Goal: Information Seeking & Learning: Find specific page/section

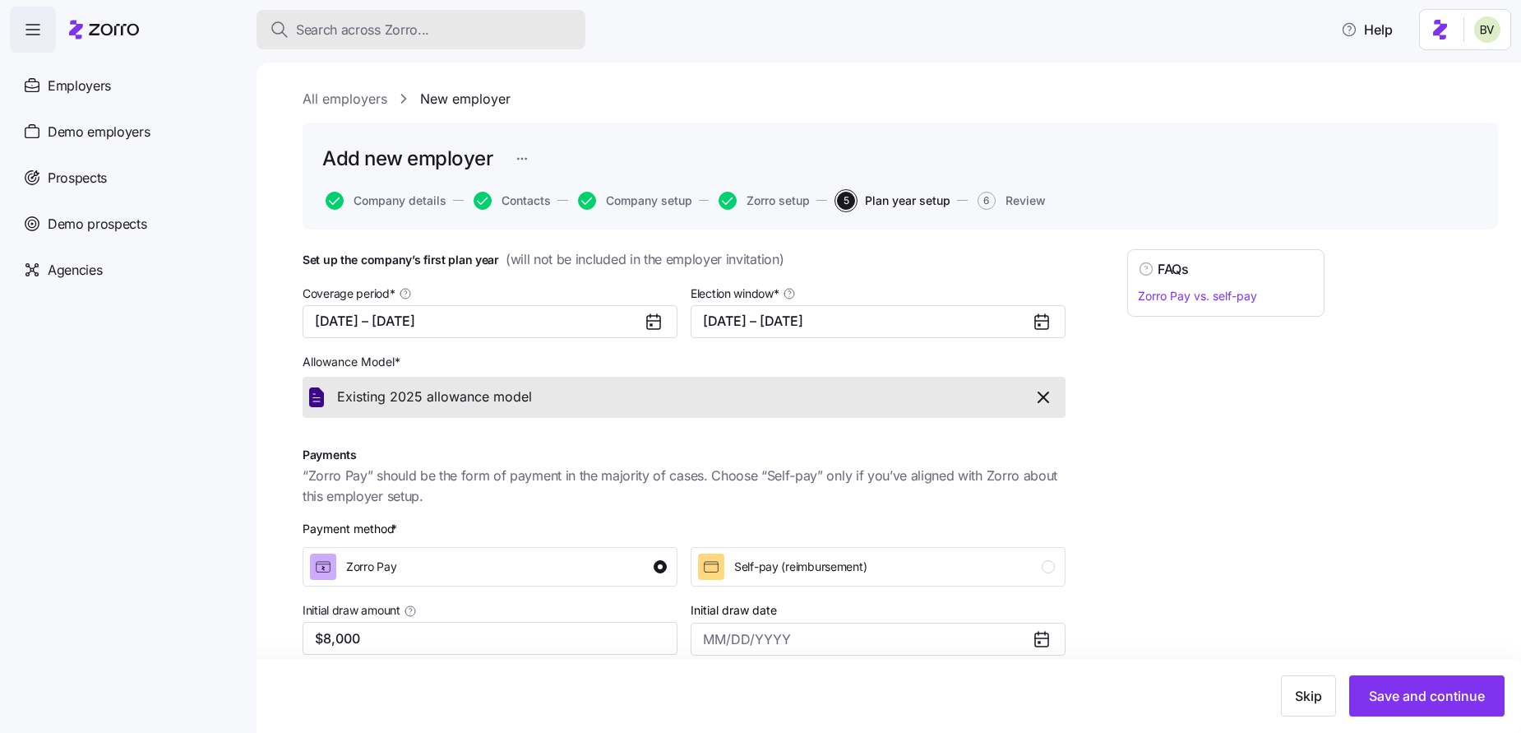
click at [430, 22] on div "Search across Zorro..." at bounding box center [421, 30] width 303 height 21
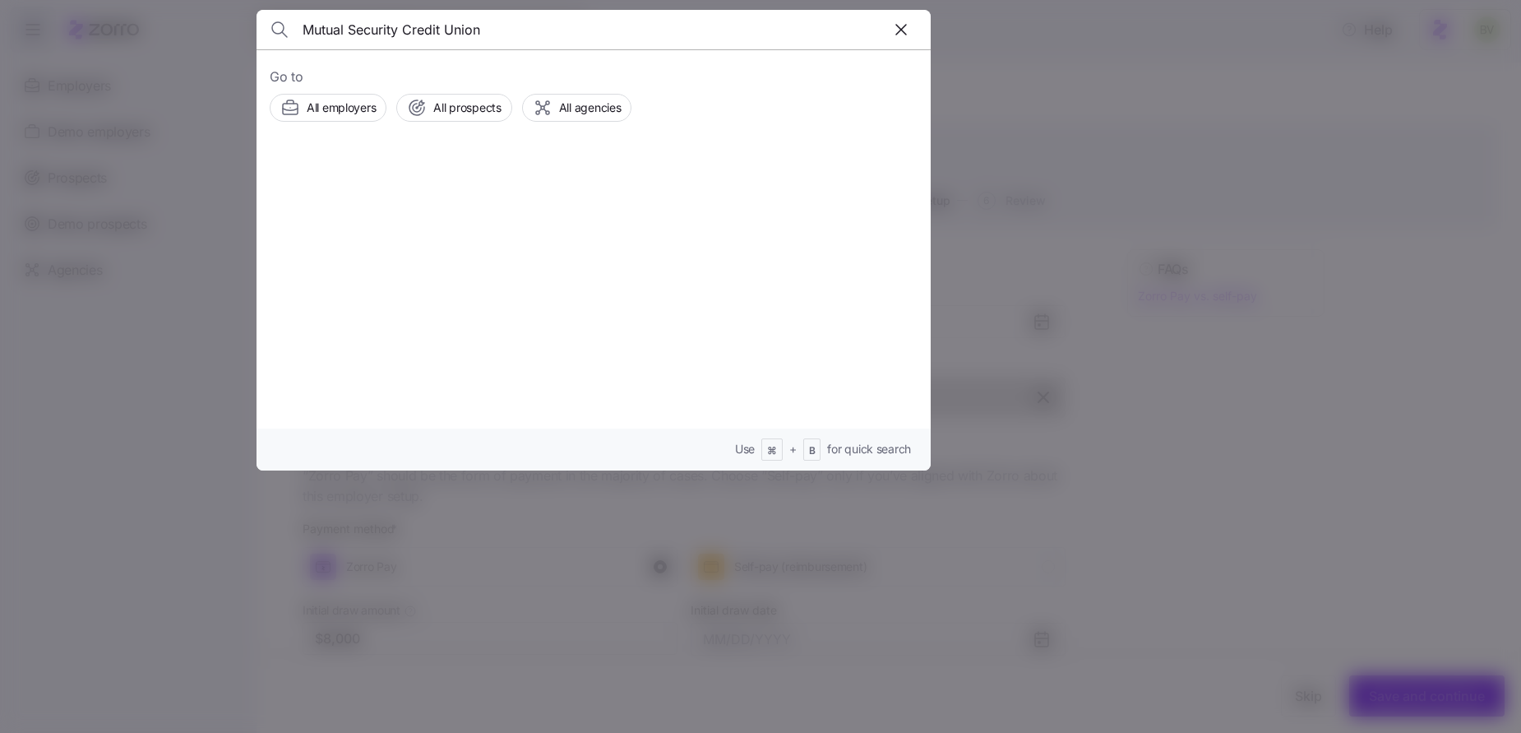
type input "Mutual Security Credit Union"
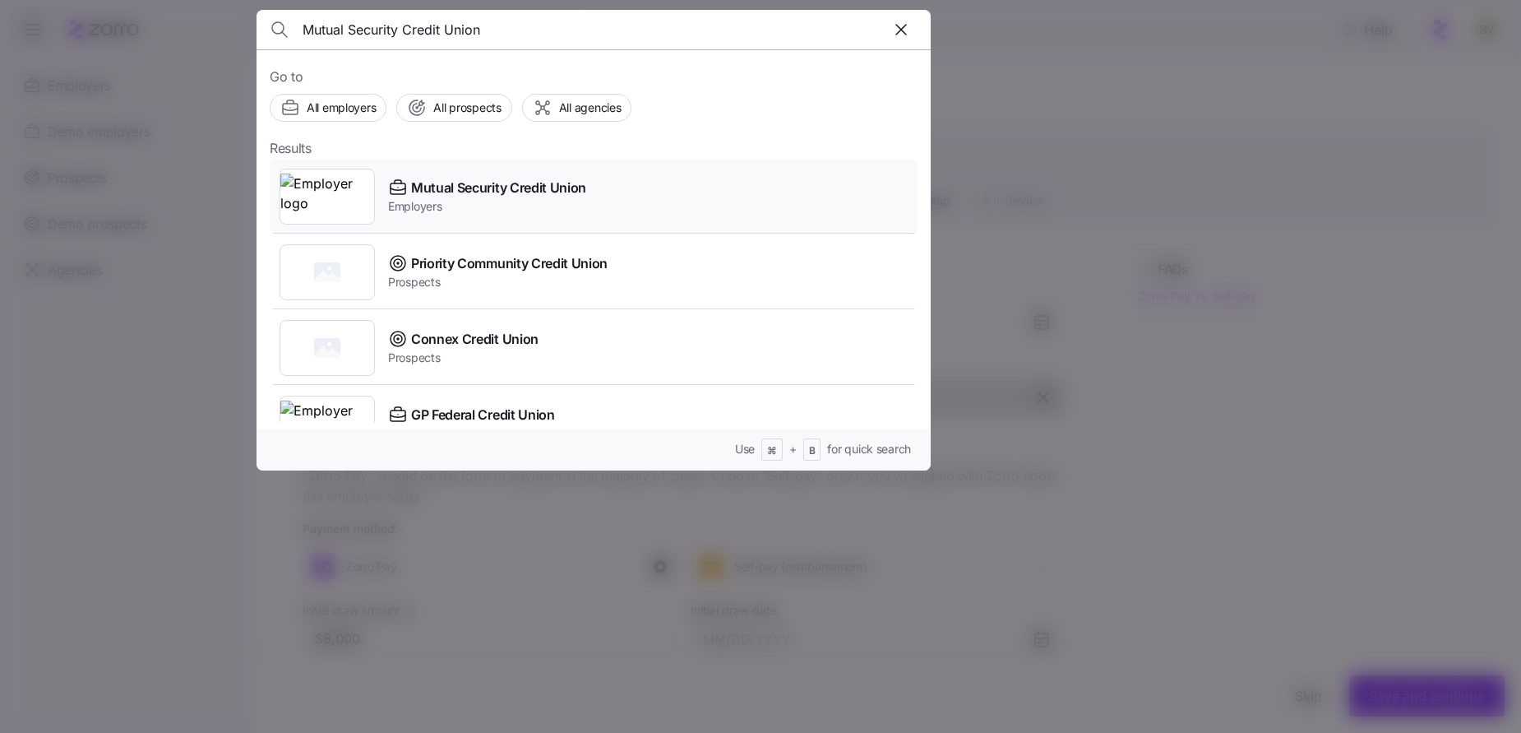
click at [335, 190] on img at bounding box center [327, 196] width 94 height 46
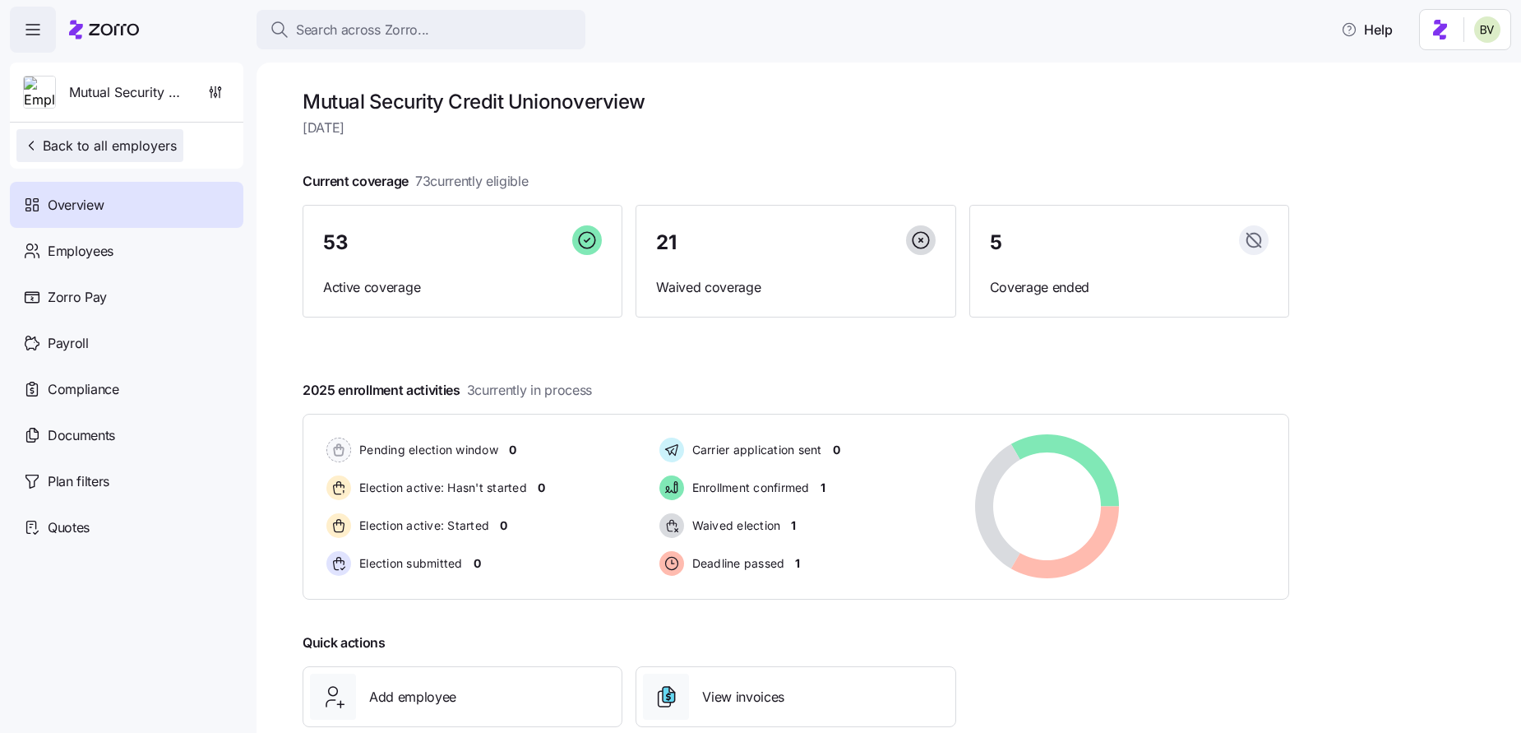
click at [143, 159] on button "Back to all employers" at bounding box center [99, 145] width 167 height 33
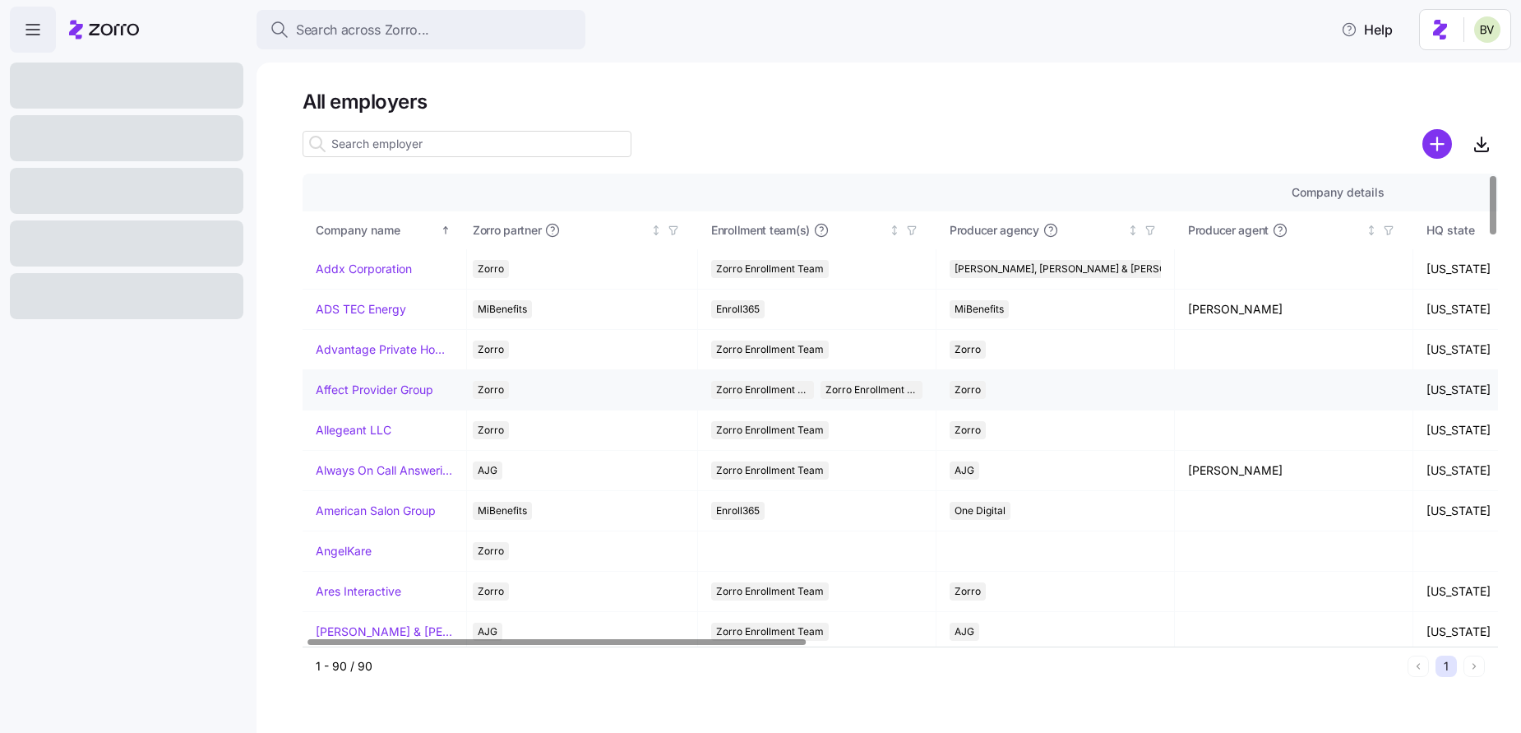
scroll to position [0, 8]
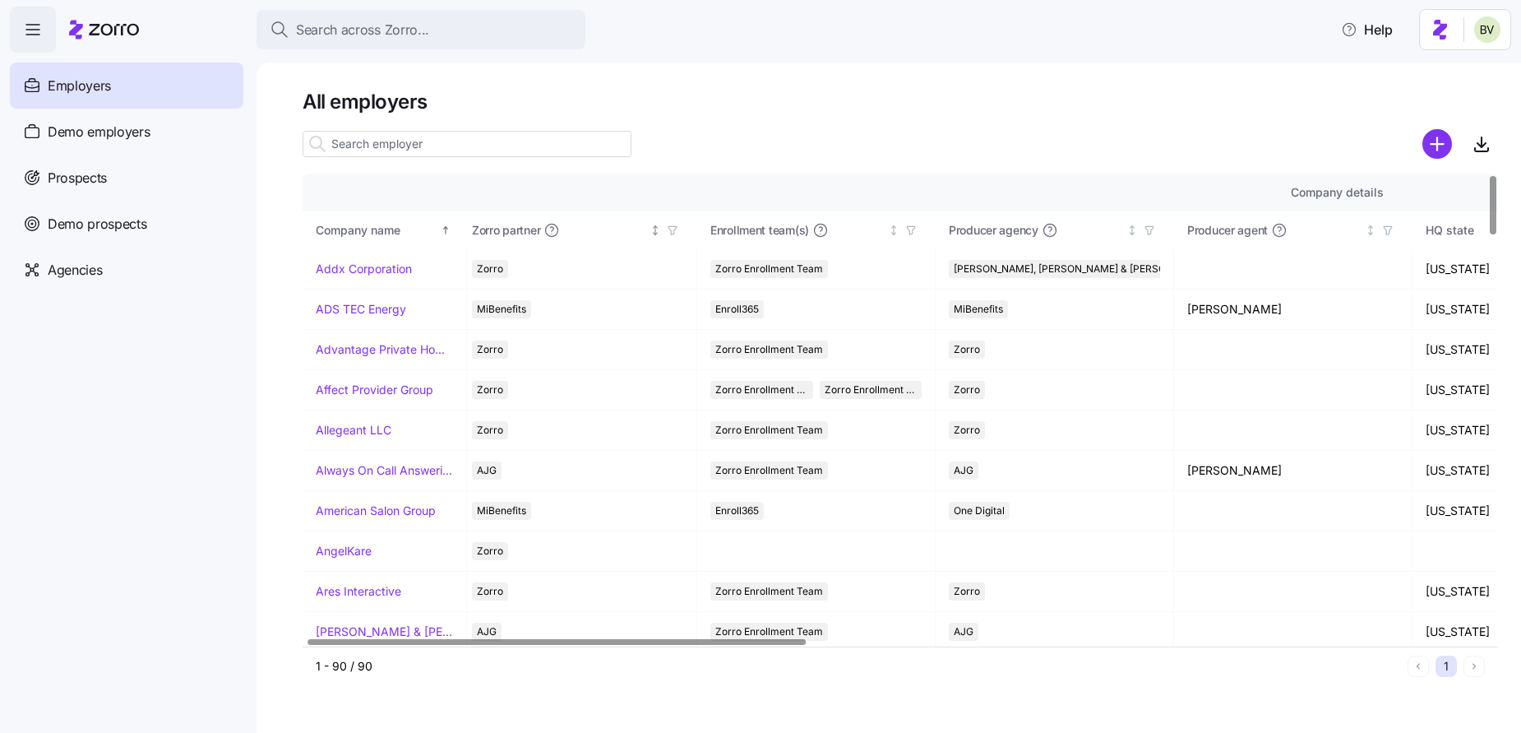
click at [673, 230] on icon "button" at bounding box center [671, 230] width 7 height 8
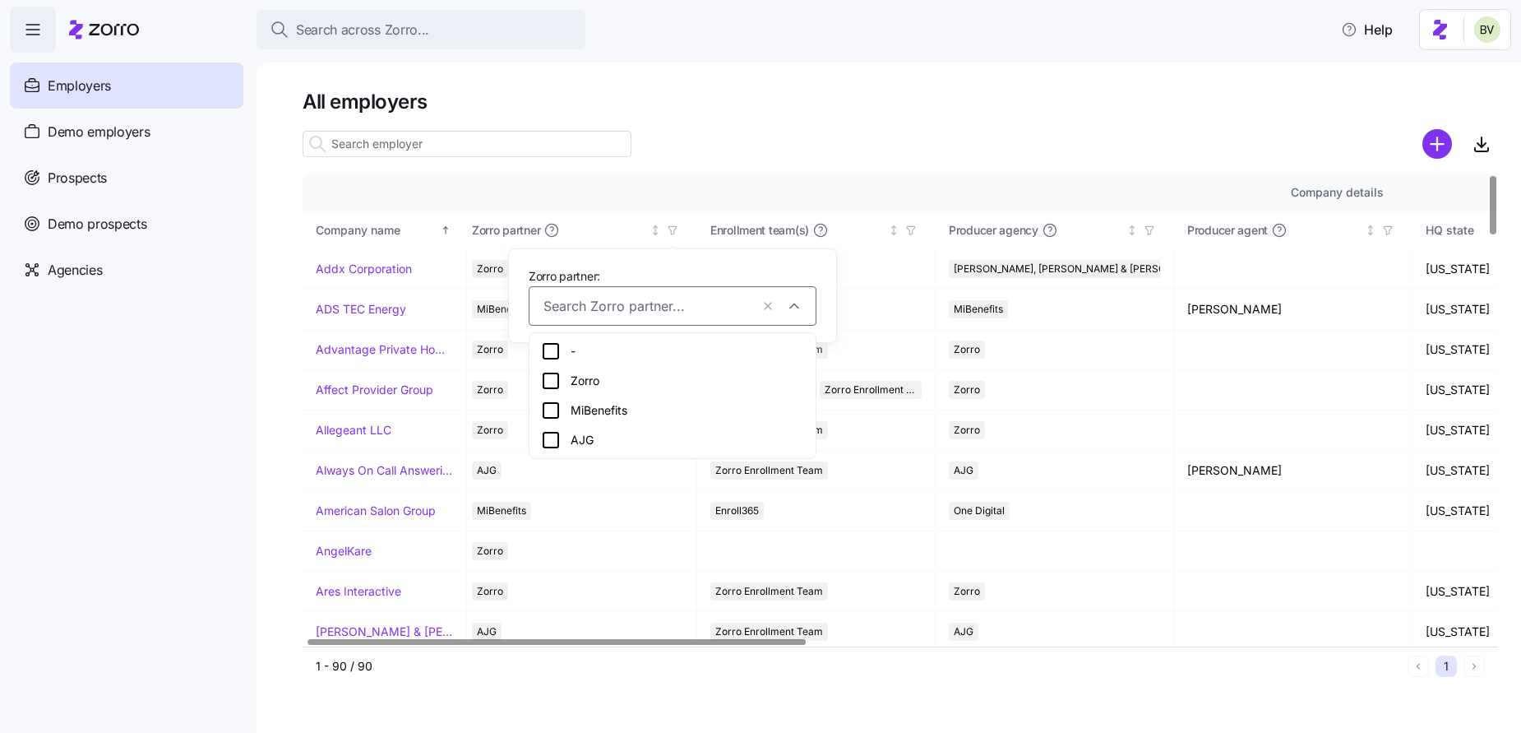
click at [548, 412] on icon at bounding box center [551, 410] width 20 height 20
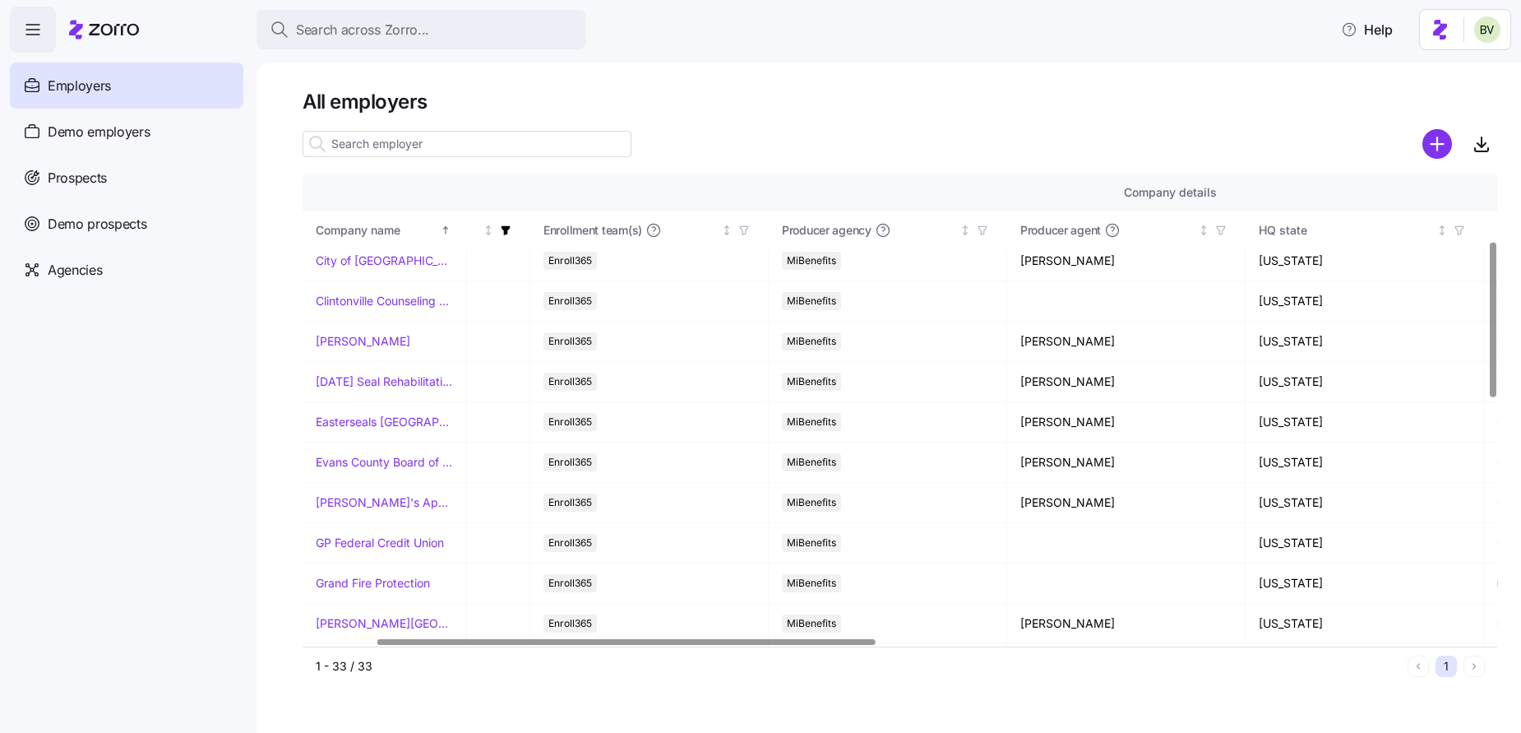
scroll to position [0, 175]
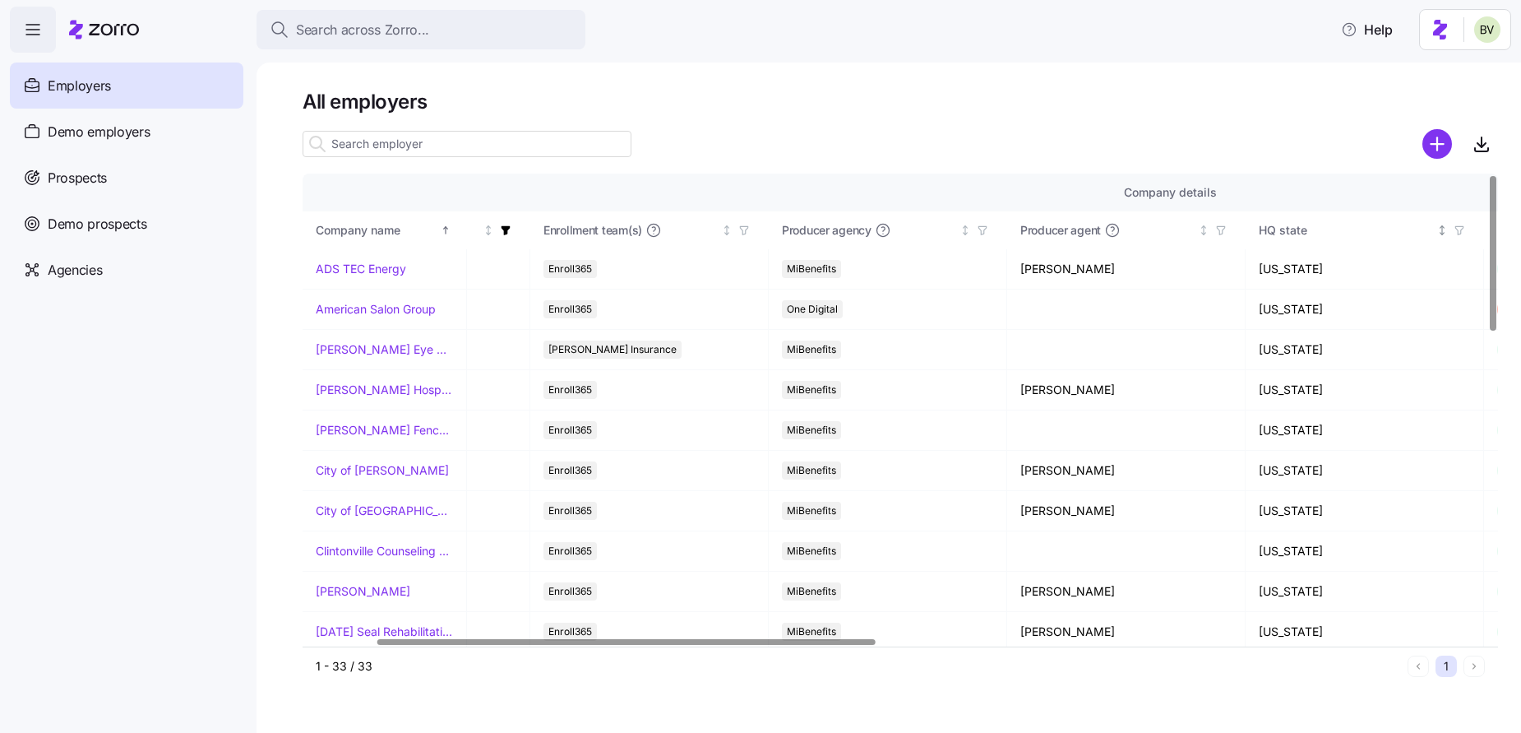
click at [1464, 234] on icon "button" at bounding box center [1460, 230] width 12 height 12
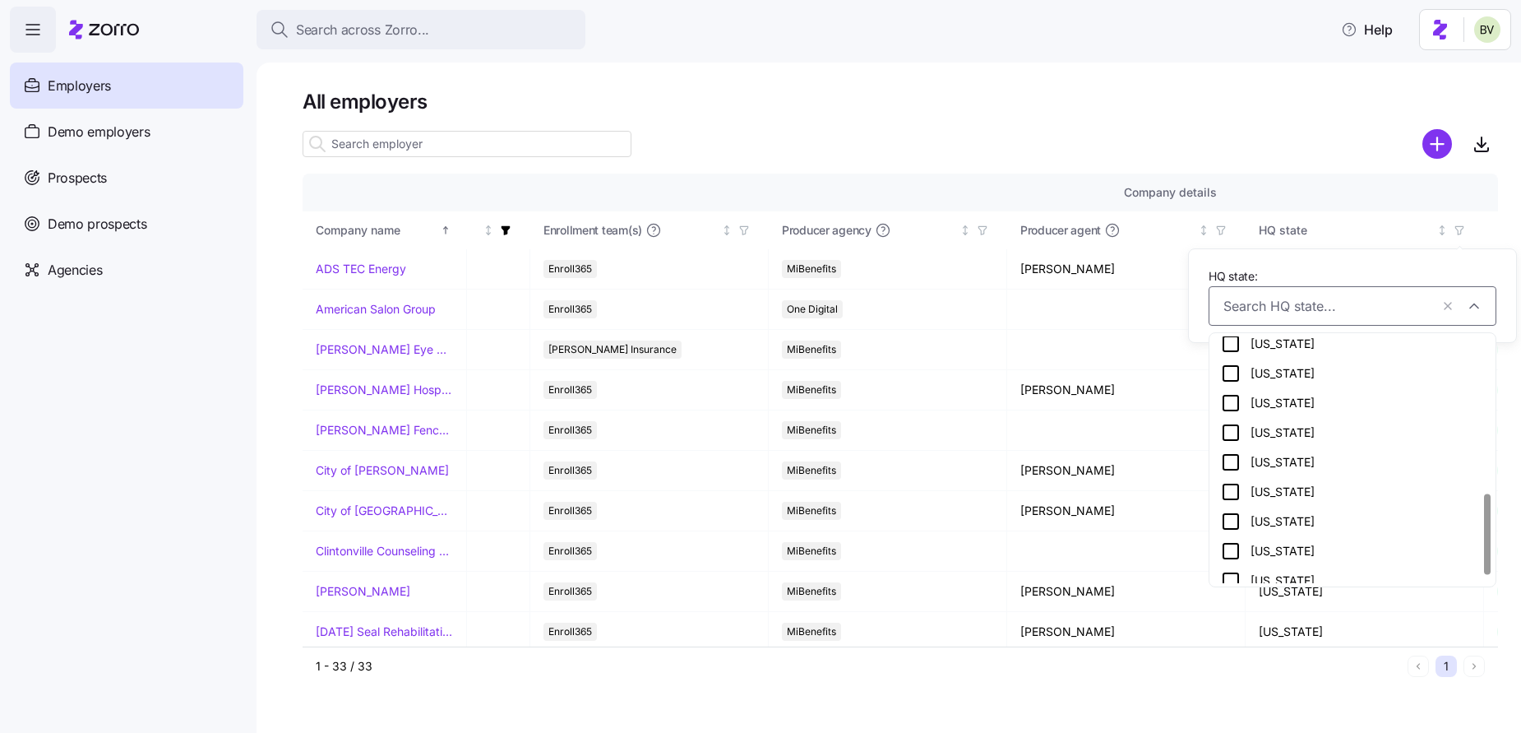
scroll to position [493, 0]
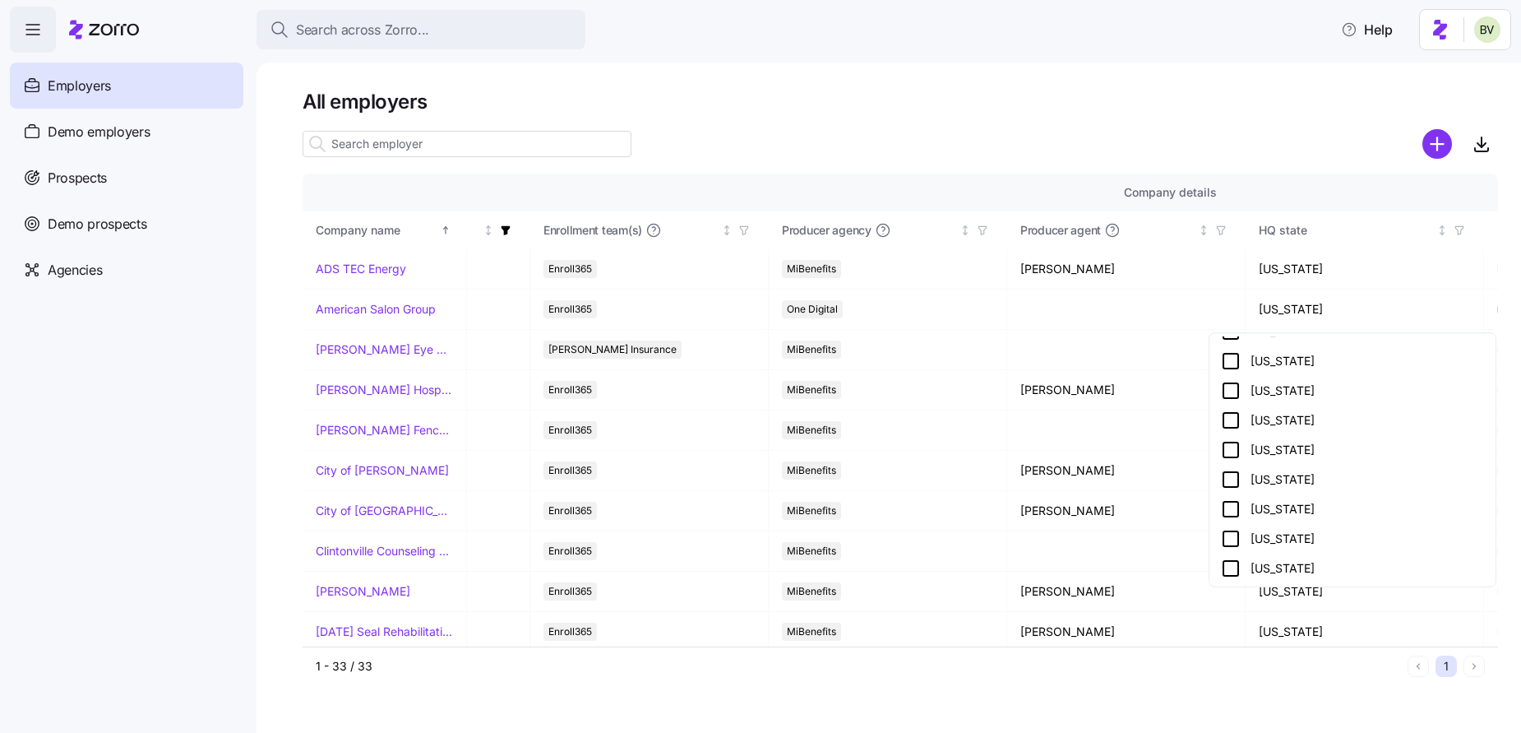
click at [1229, 539] on icon at bounding box center [1231, 539] width 20 height 20
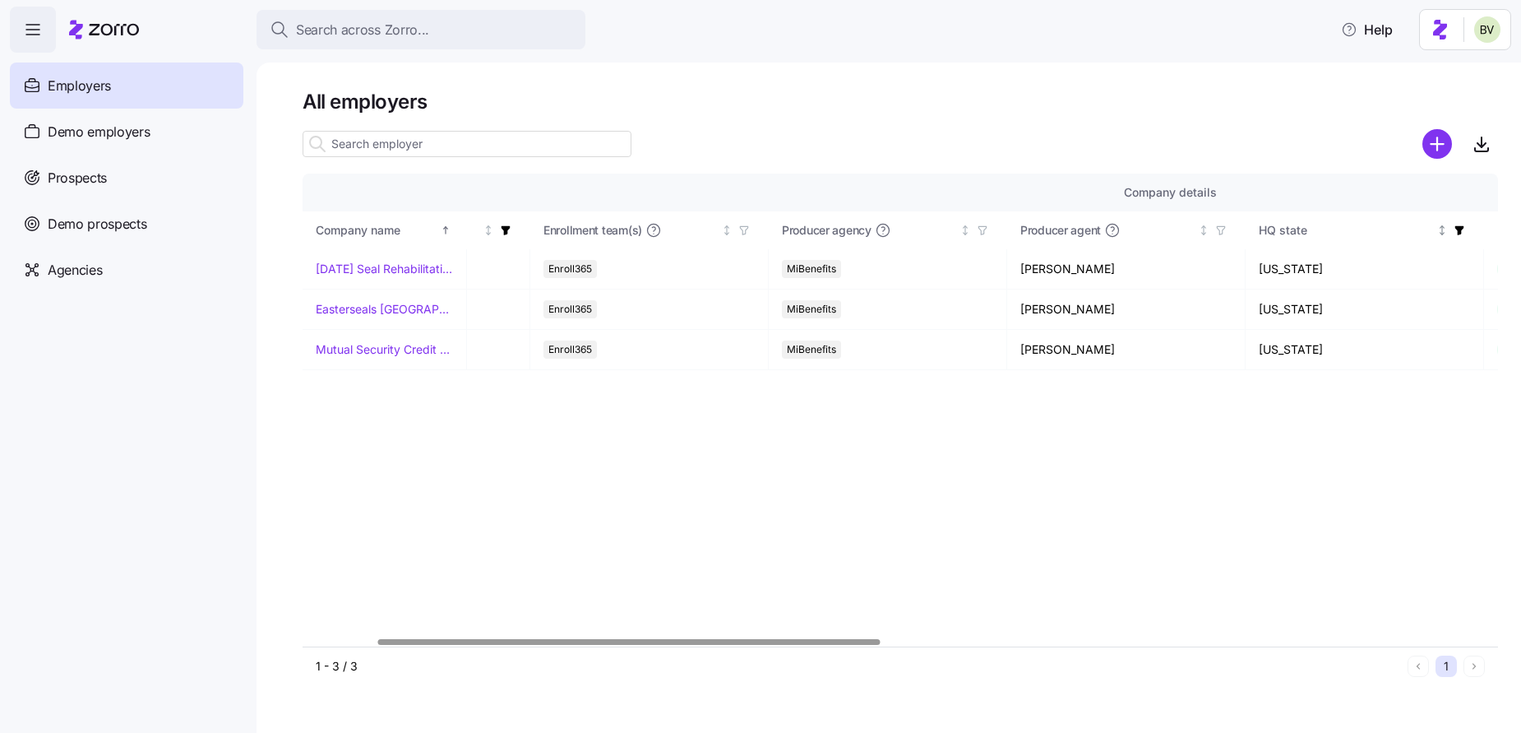
click at [1458, 228] on icon "button" at bounding box center [1459, 230] width 9 height 9
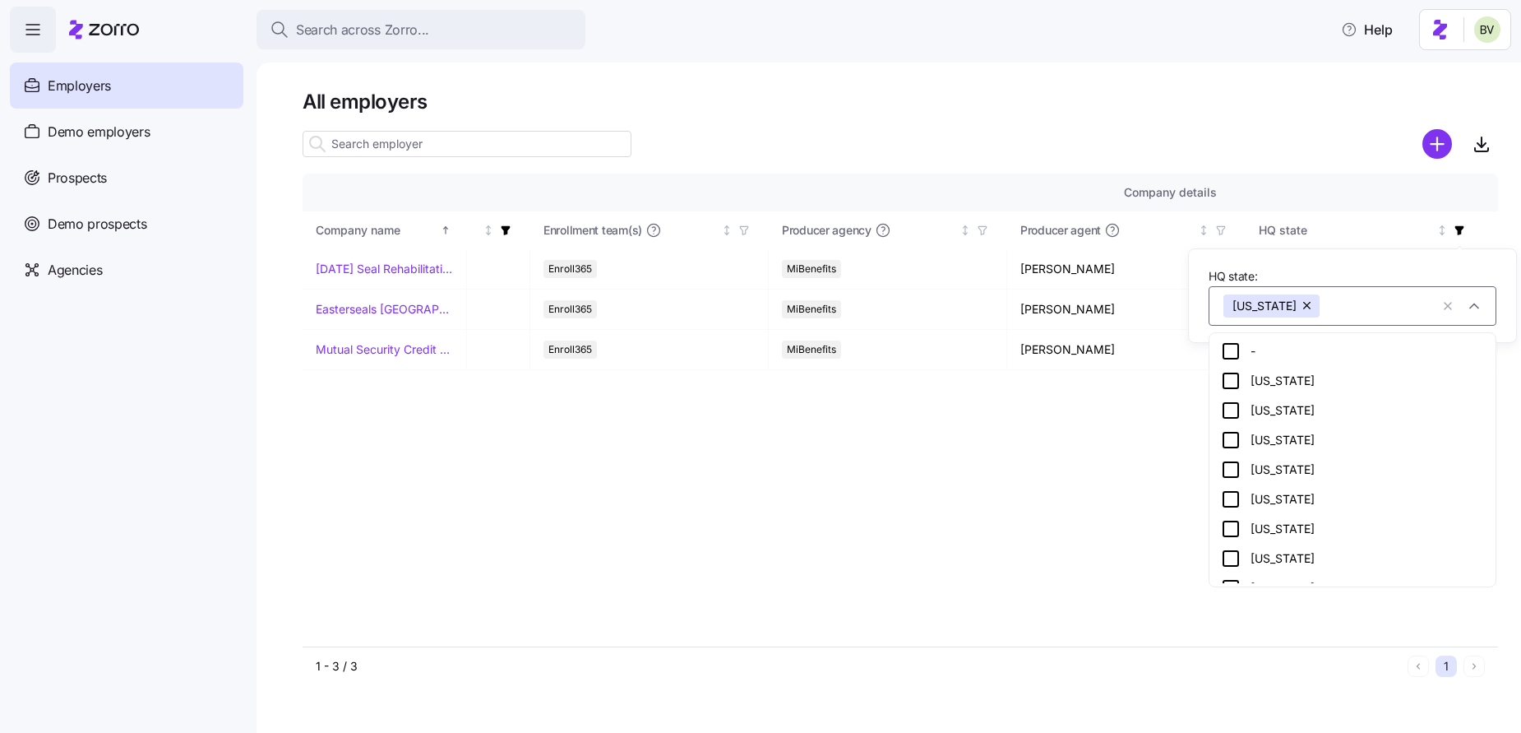
click at [1309, 305] on button "button" at bounding box center [1308, 305] width 23 height 23
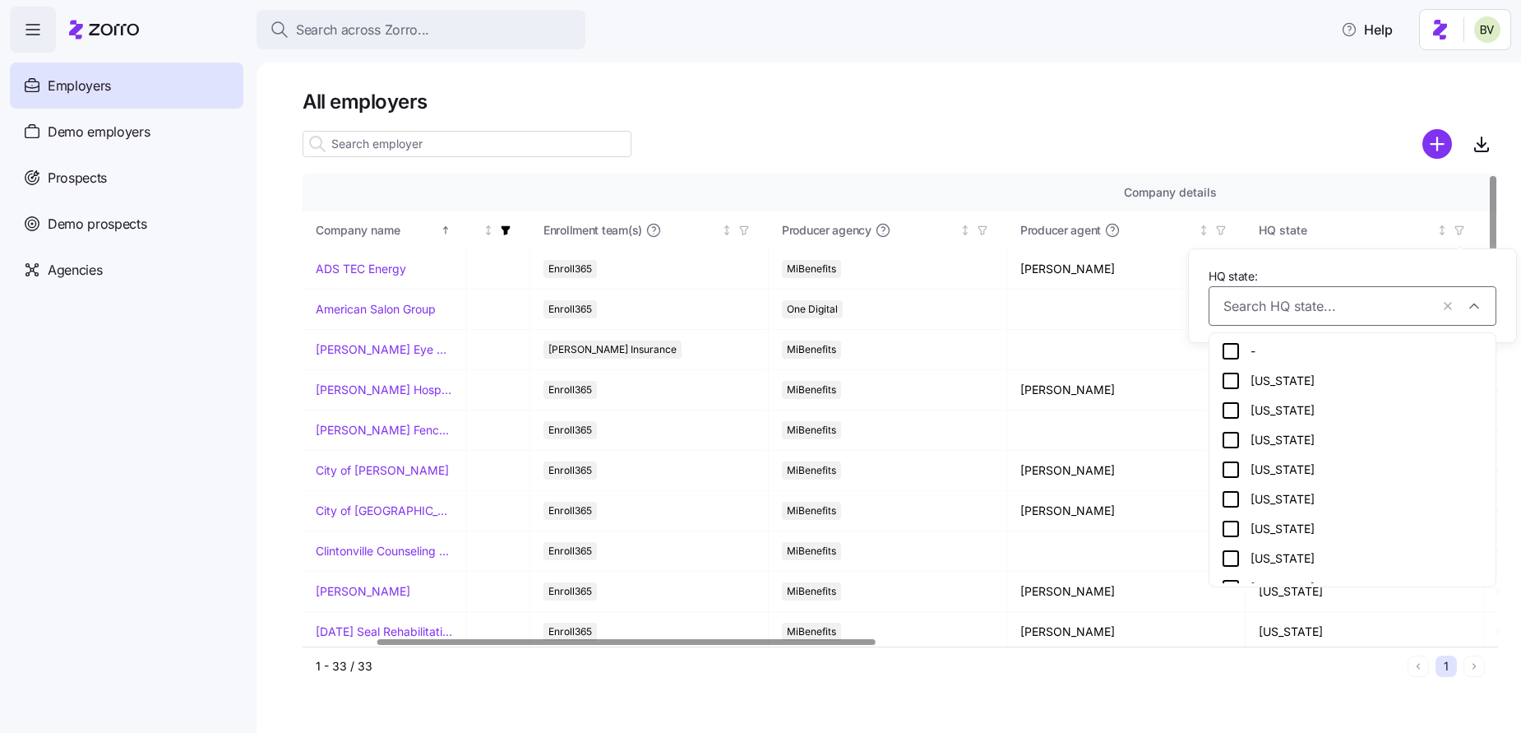
click at [1246, 125] on div at bounding box center [900, 120] width 1195 height 13
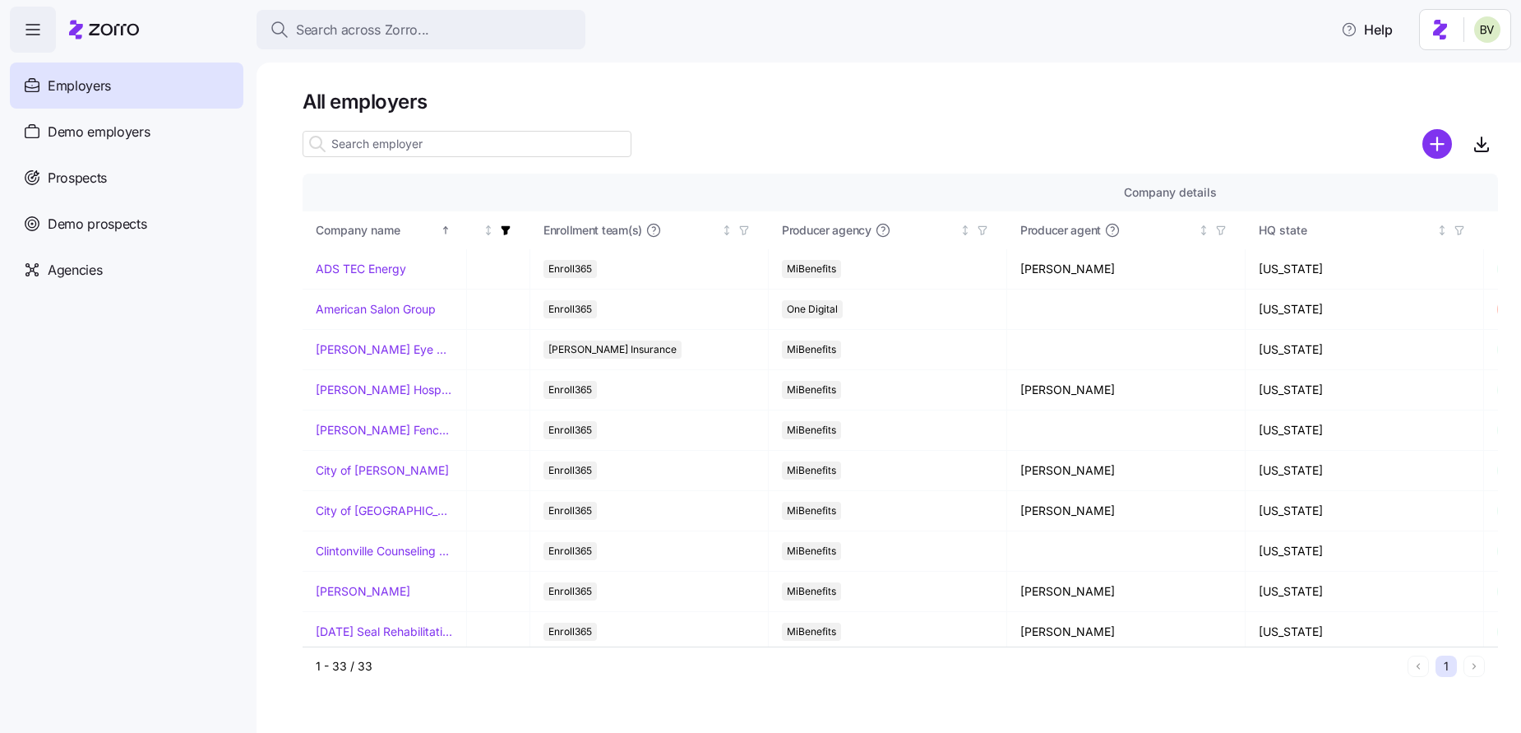
click at [392, 155] on input at bounding box center [467, 144] width 329 height 26
paste input "HQ Marine Transport"
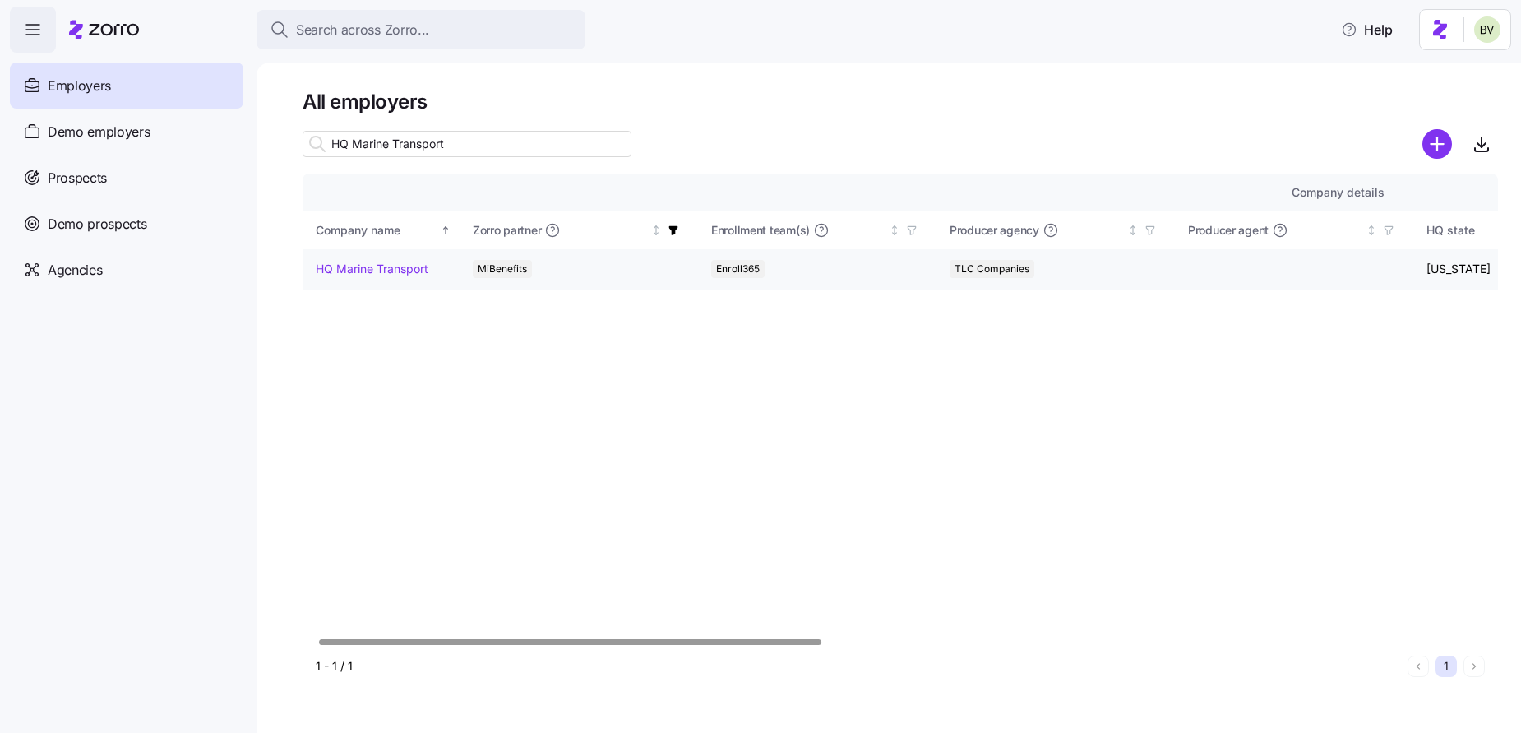
scroll to position [0, 0]
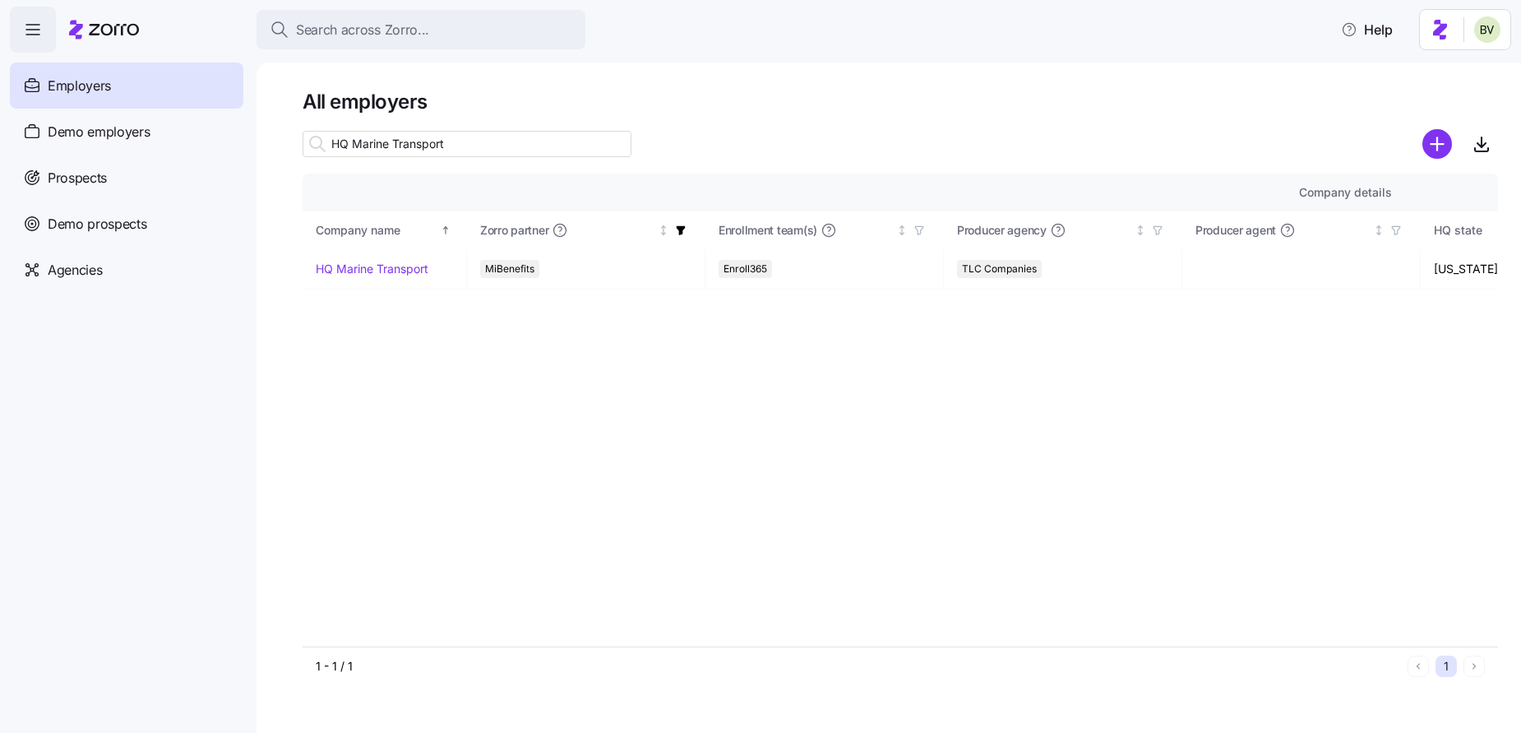
click at [456, 138] on input "HQ Marine Transport" at bounding box center [467, 144] width 329 height 26
paste input "See Spot [GEOGRAPHIC_DATA]"
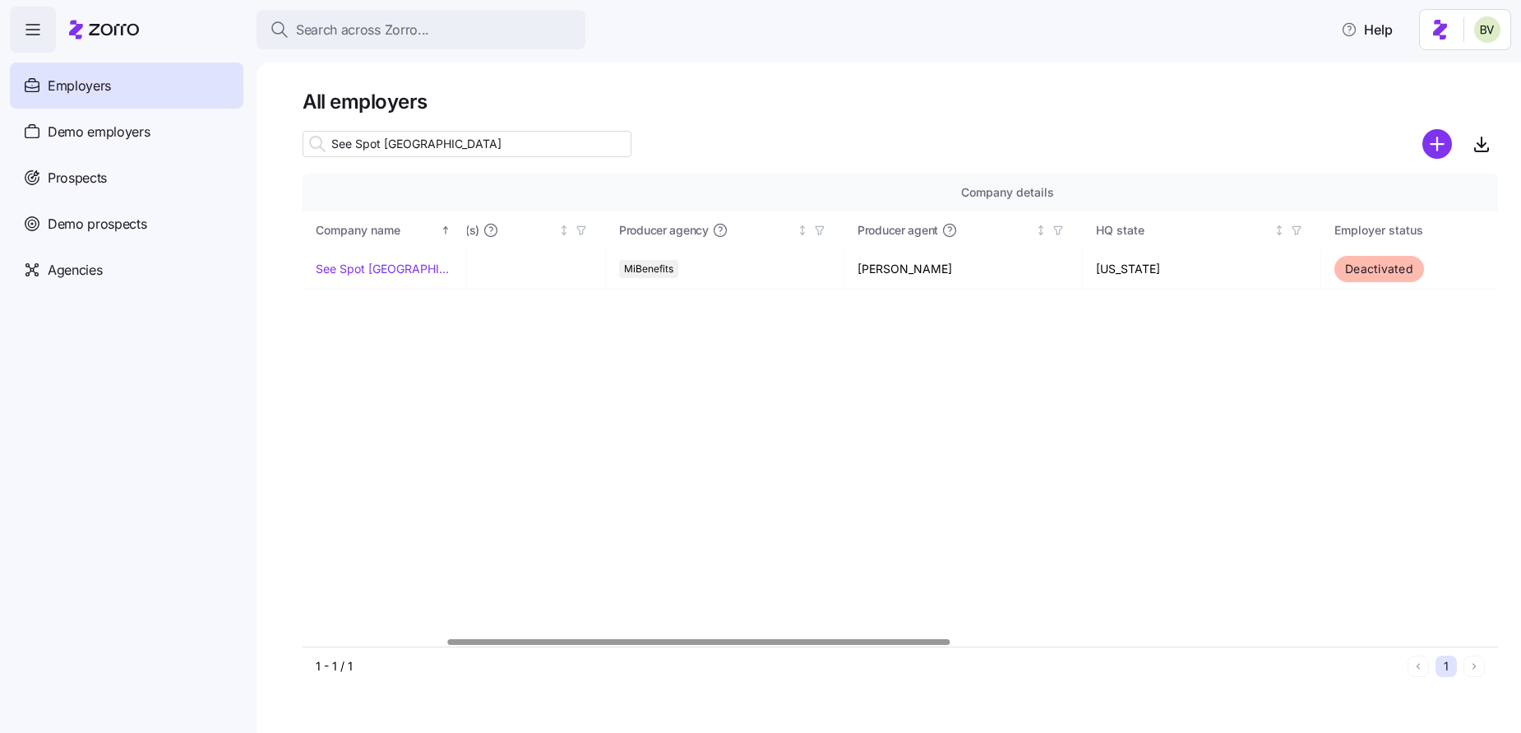
scroll to position [0, 341]
click at [400, 142] on input "See Spot [GEOGRAPHIC_DATA]" at bounding box center [467, 144] width 329 height 26
paste input "KY"
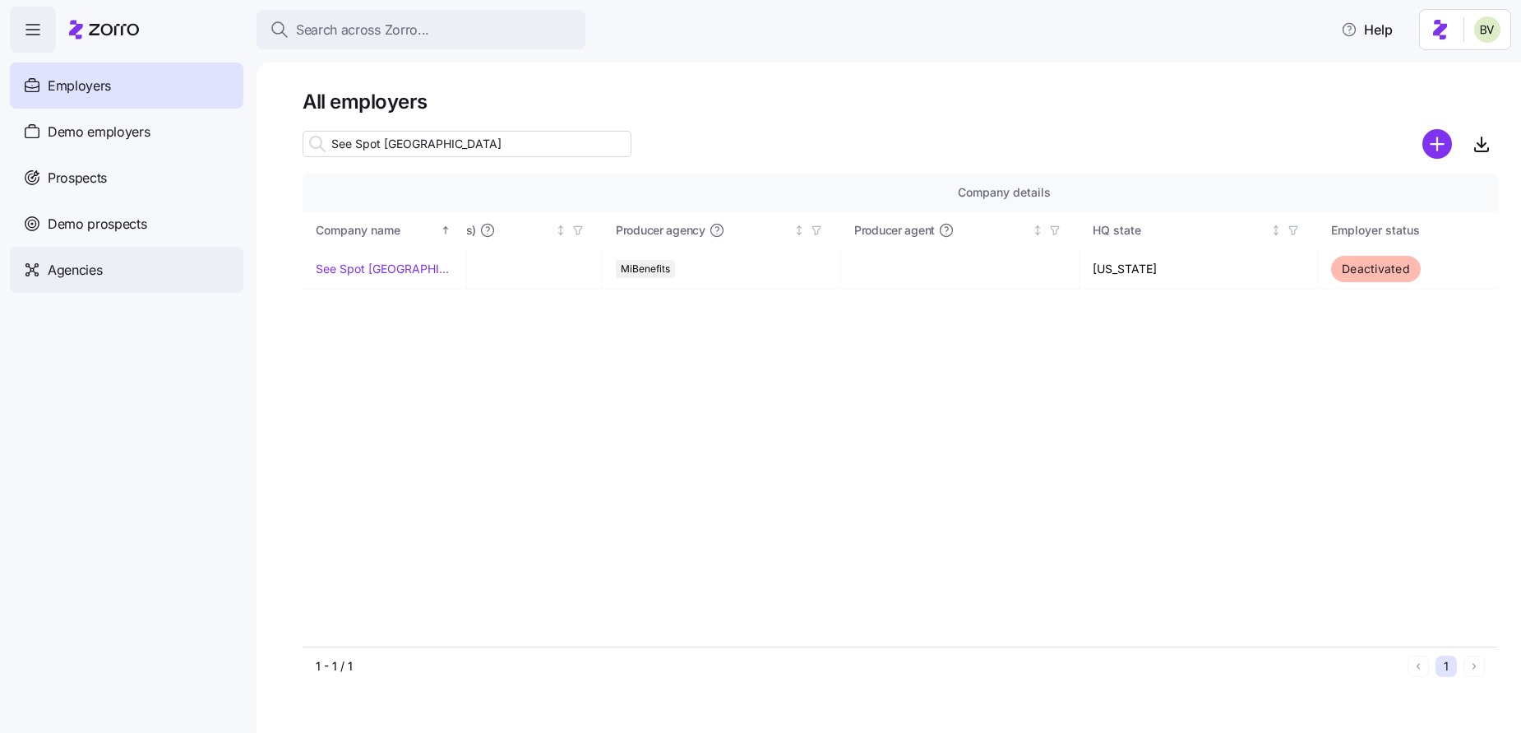
type input "See Spot [GEOGRAPHIC_DATA]"
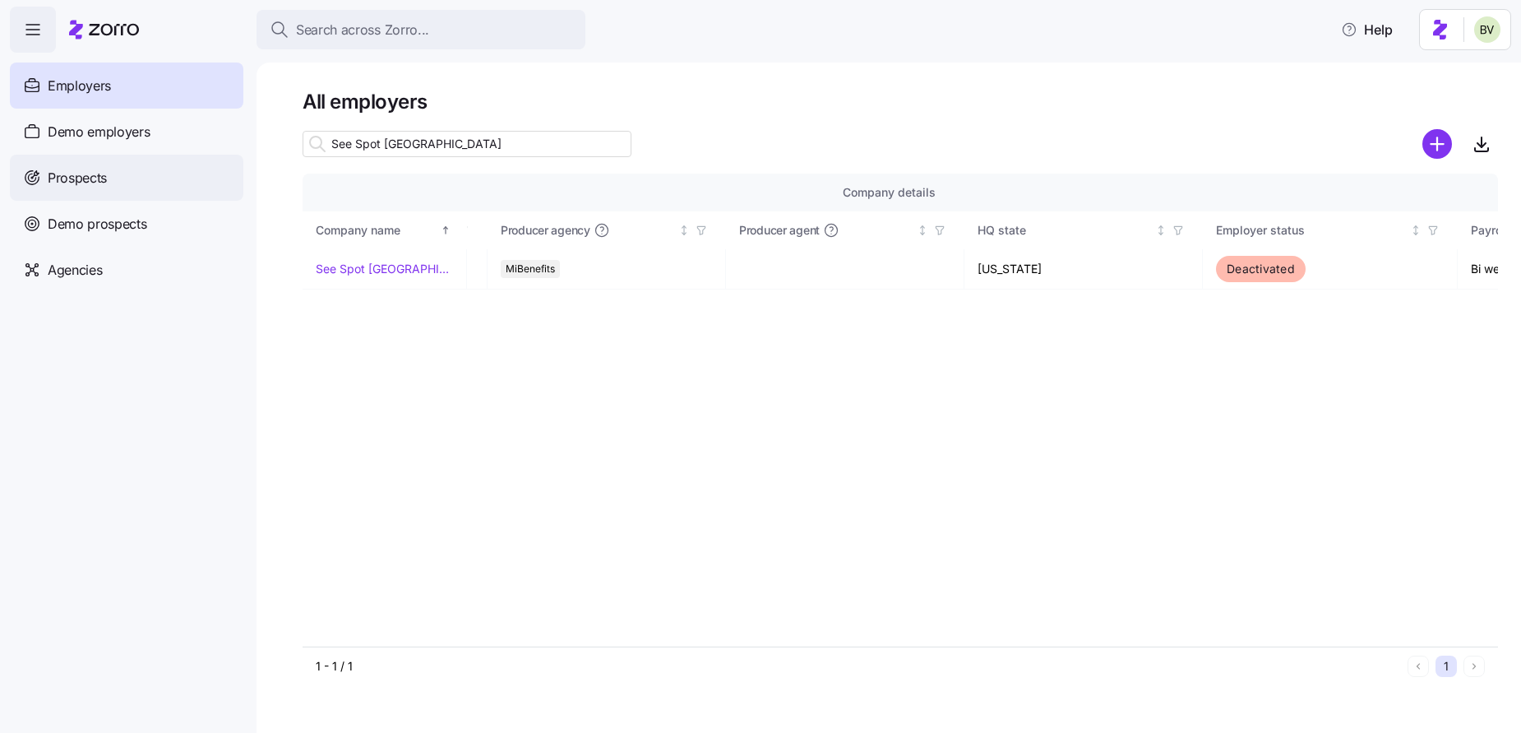
scroll to position [0, 464]
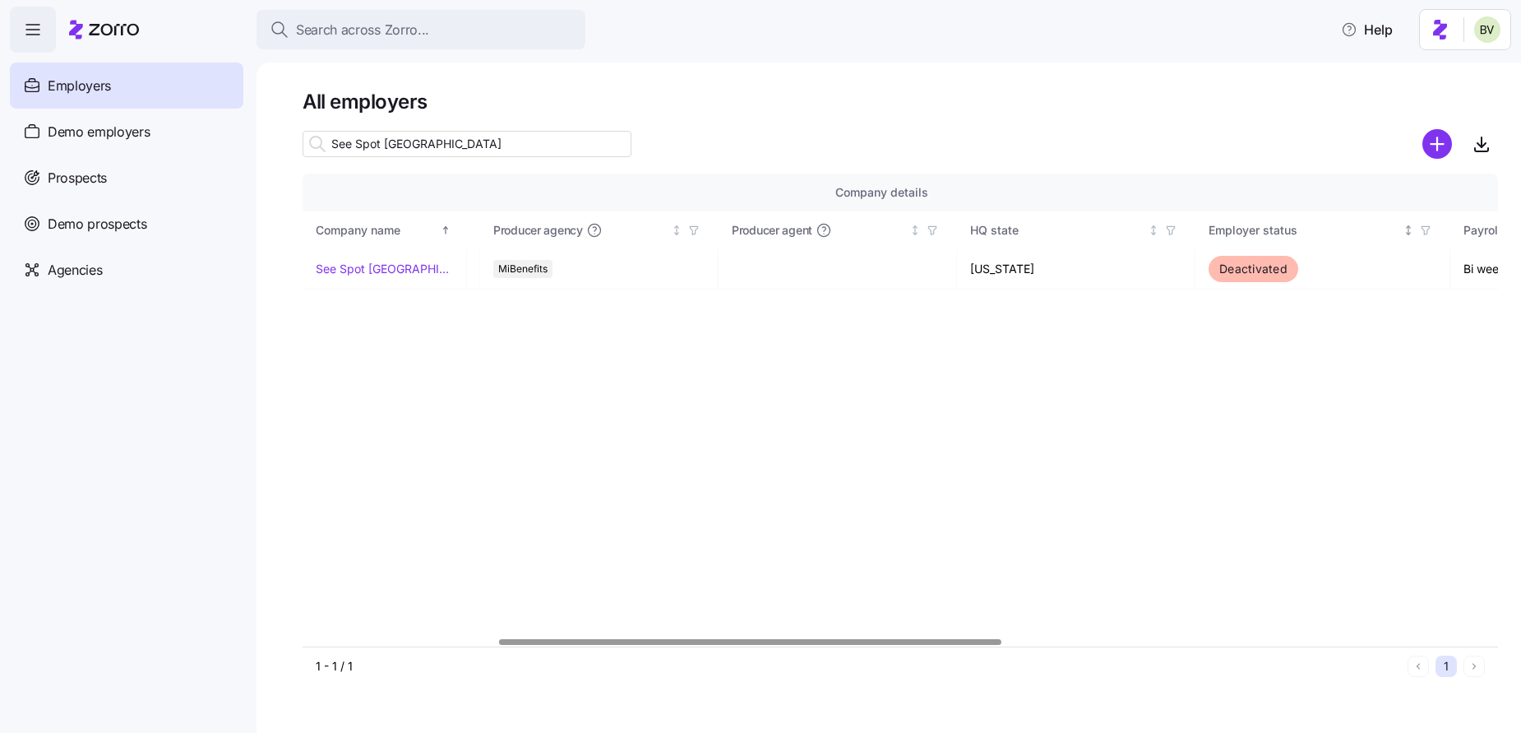
click at [1426, 236] on span "button" at bounding box center [1426, 230] width 18 height 18
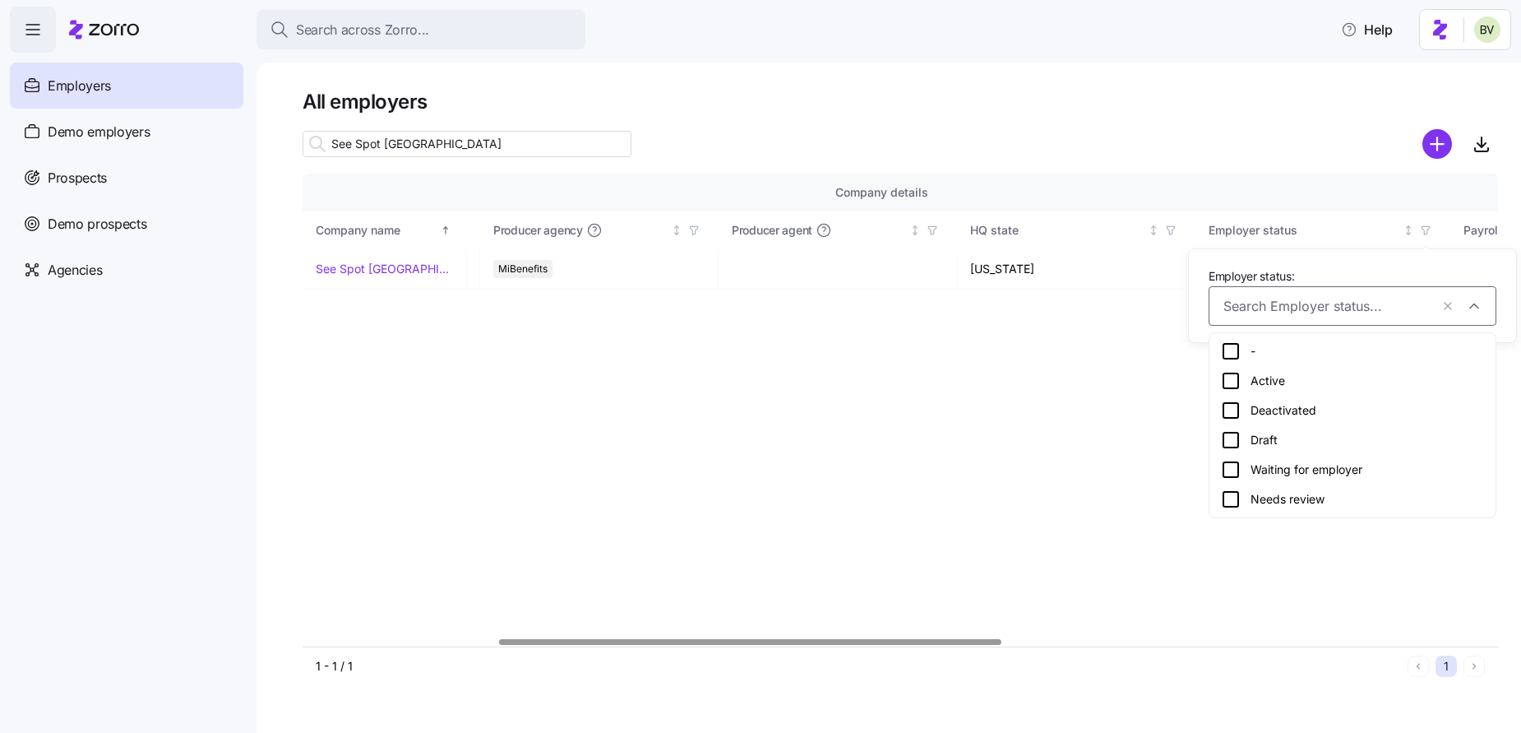
click at [1242, 408] on div "Deactivated" at bounding box center [1352, 410] width 263 height 20
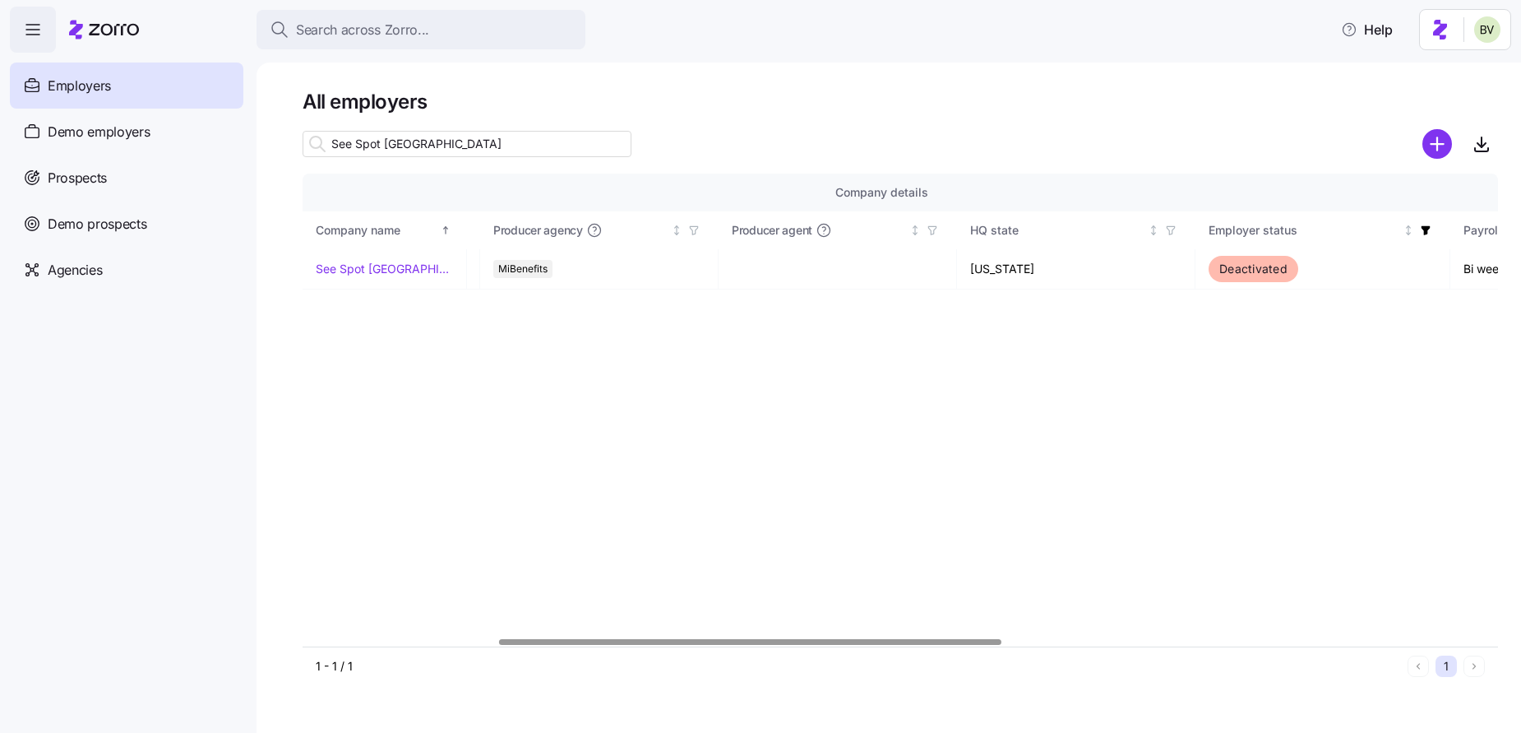
click at [418, 146] on input "See Spot [GEOGRAPHIC_DATA]" at bounding box center [467, 144] width 329 height 26
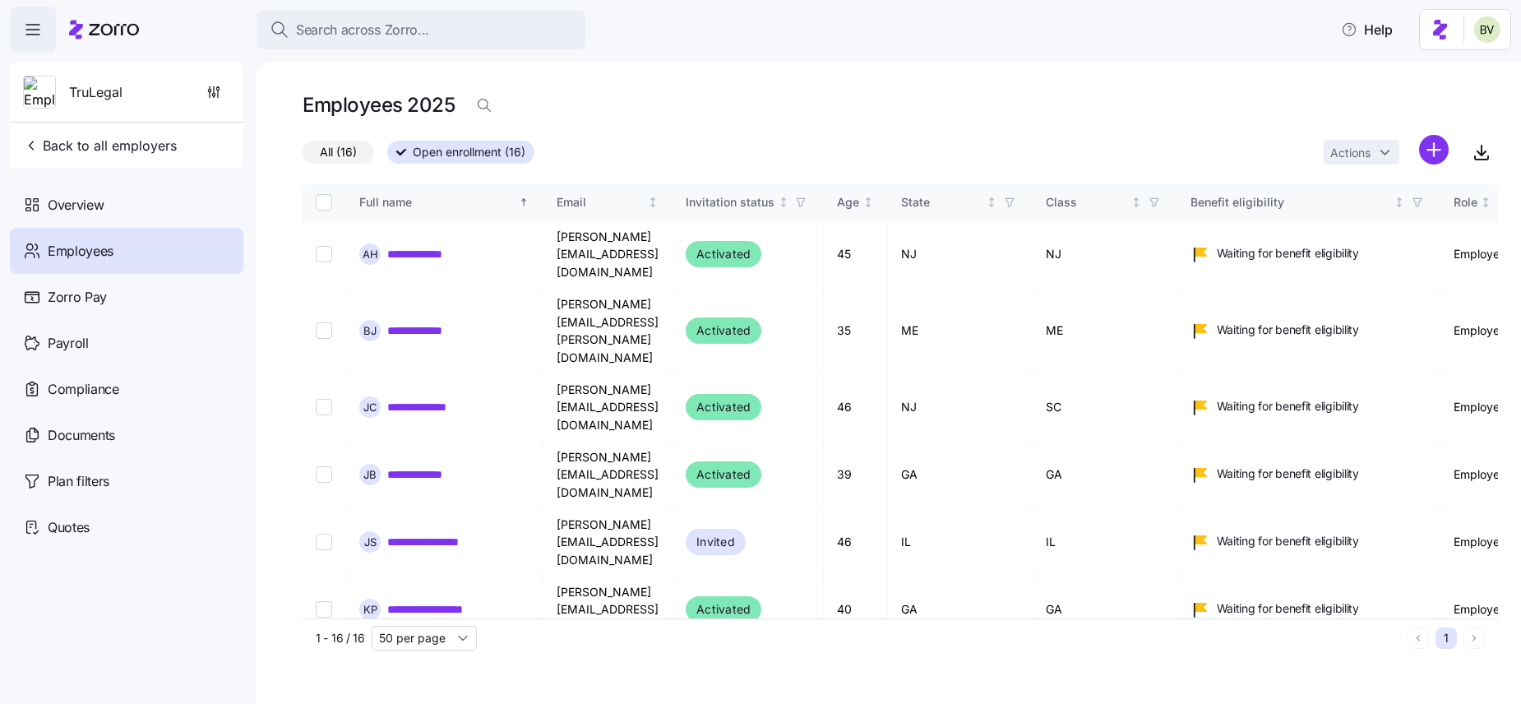
click at [368, 25] on html "**********" at bounding box center [760, 347] width 1521 height 694
click at [368, 31] on span "Search across Zorro..." at bounding box center [362, 30] width 133 height 21
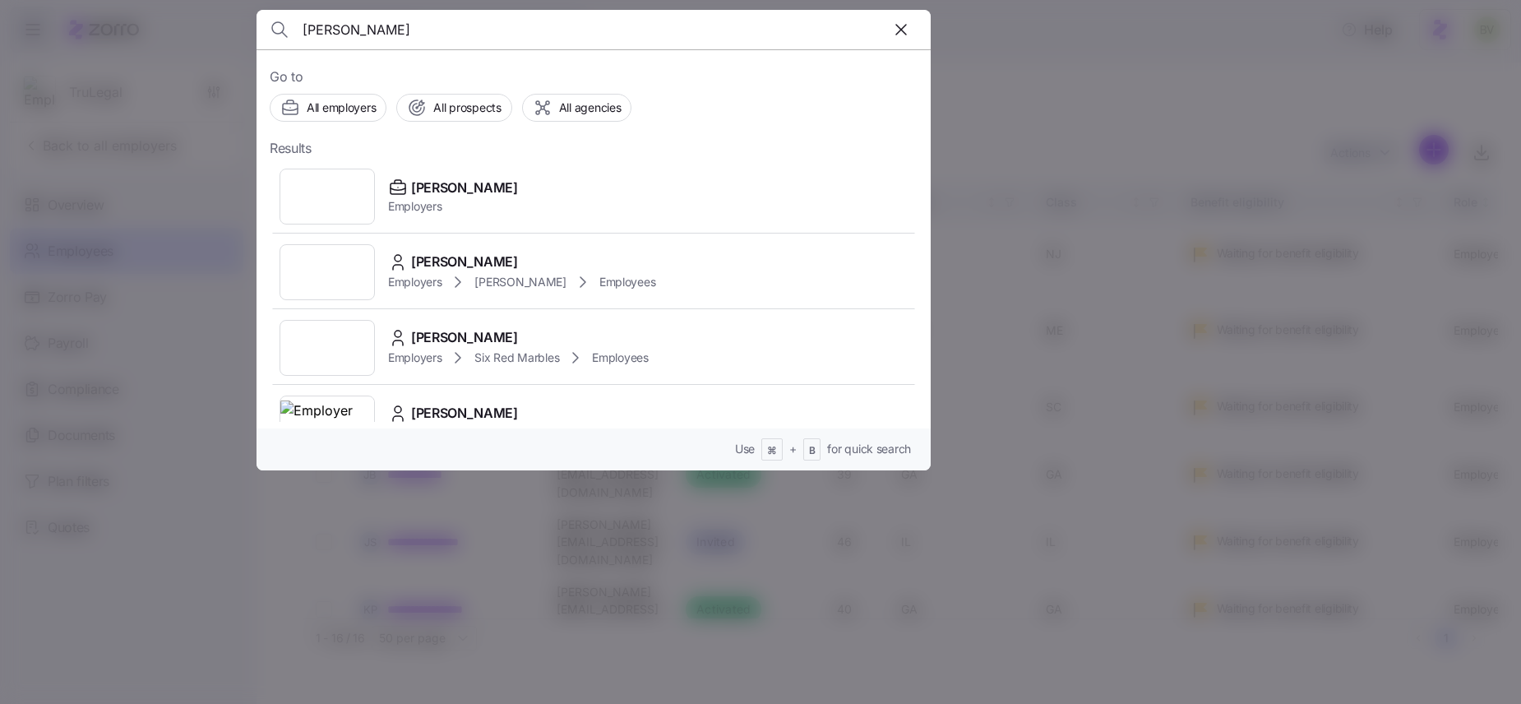
type input "[PERSON_NAME]"
click at [344, 196] on div at bounding box center [327, 197] width 95 height 56
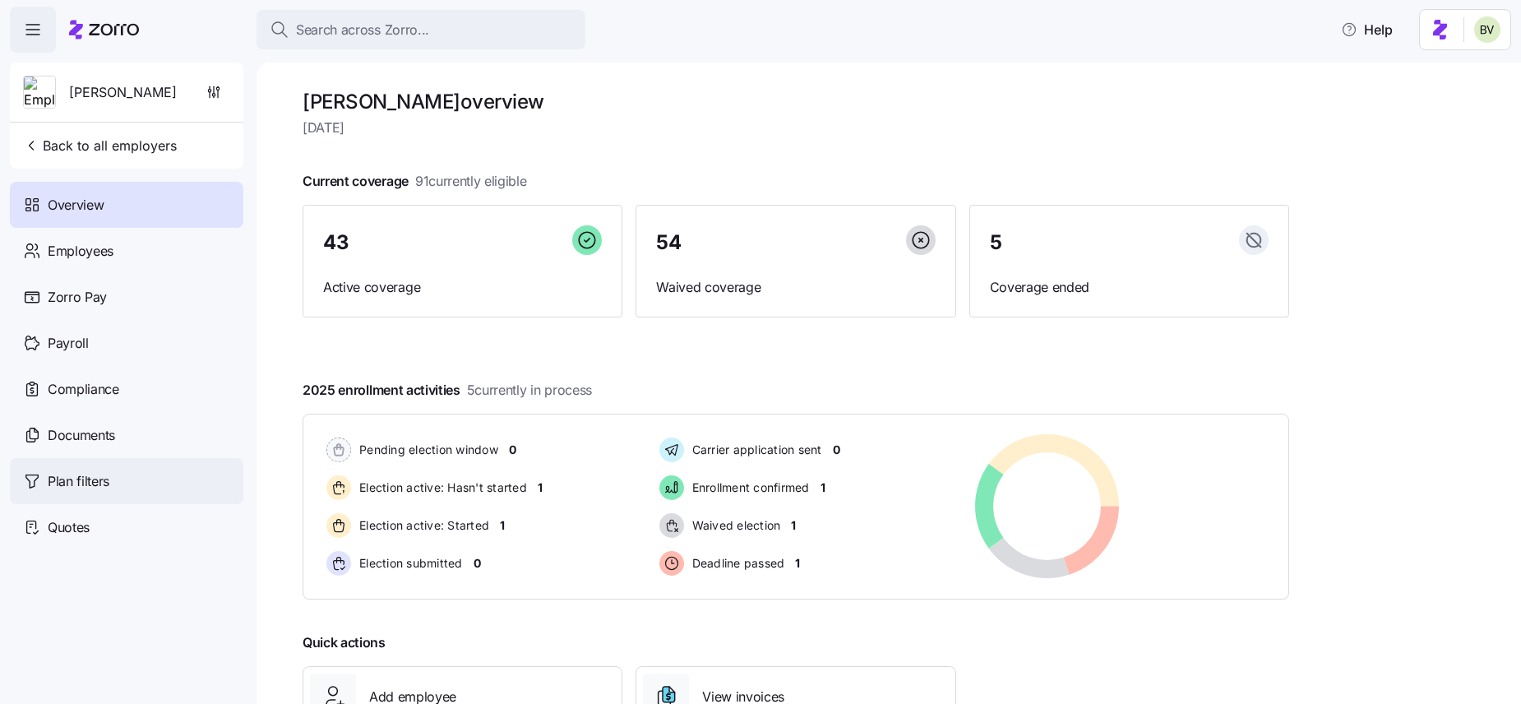
click at [118, 476] on div "Plan filters" at bounding box center [126, 481] width 233 height 46
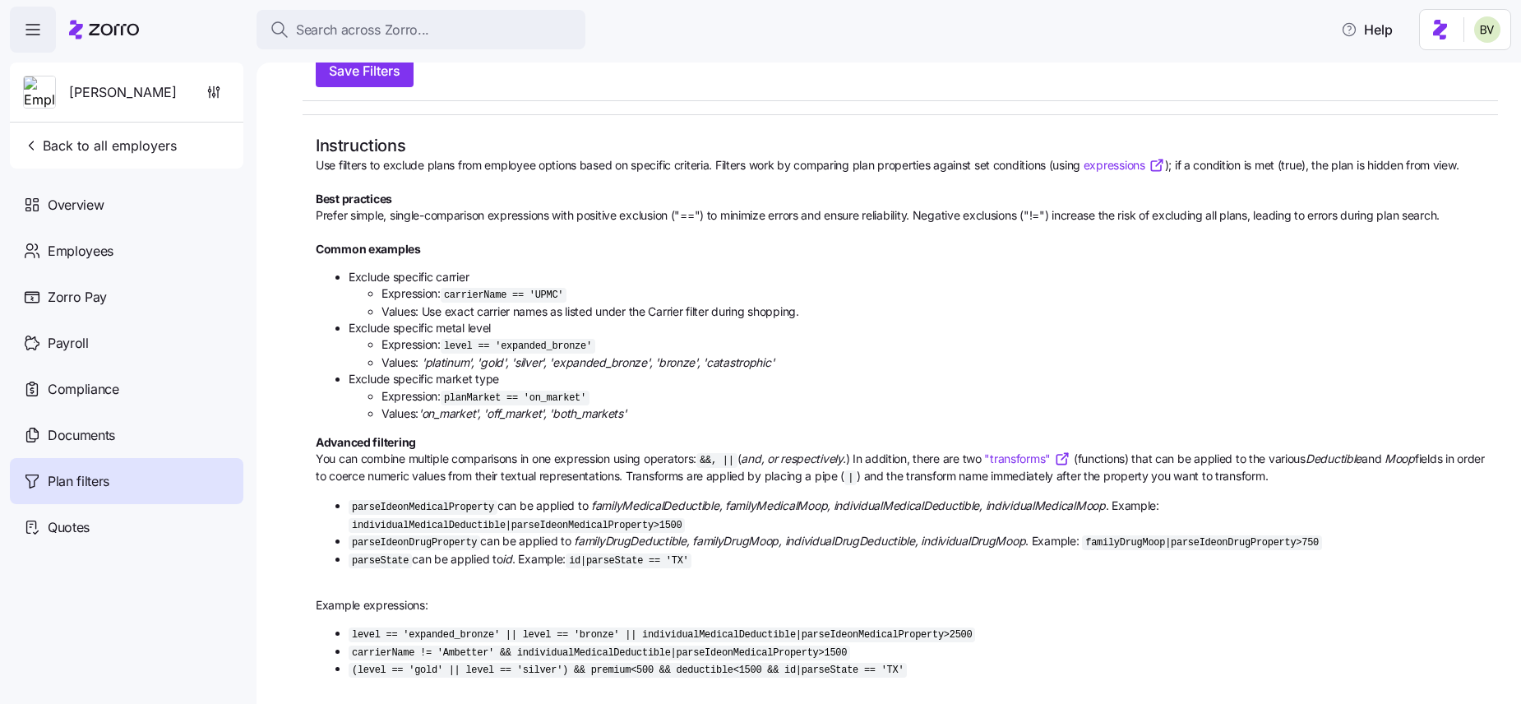
scroll to position [353, 0]
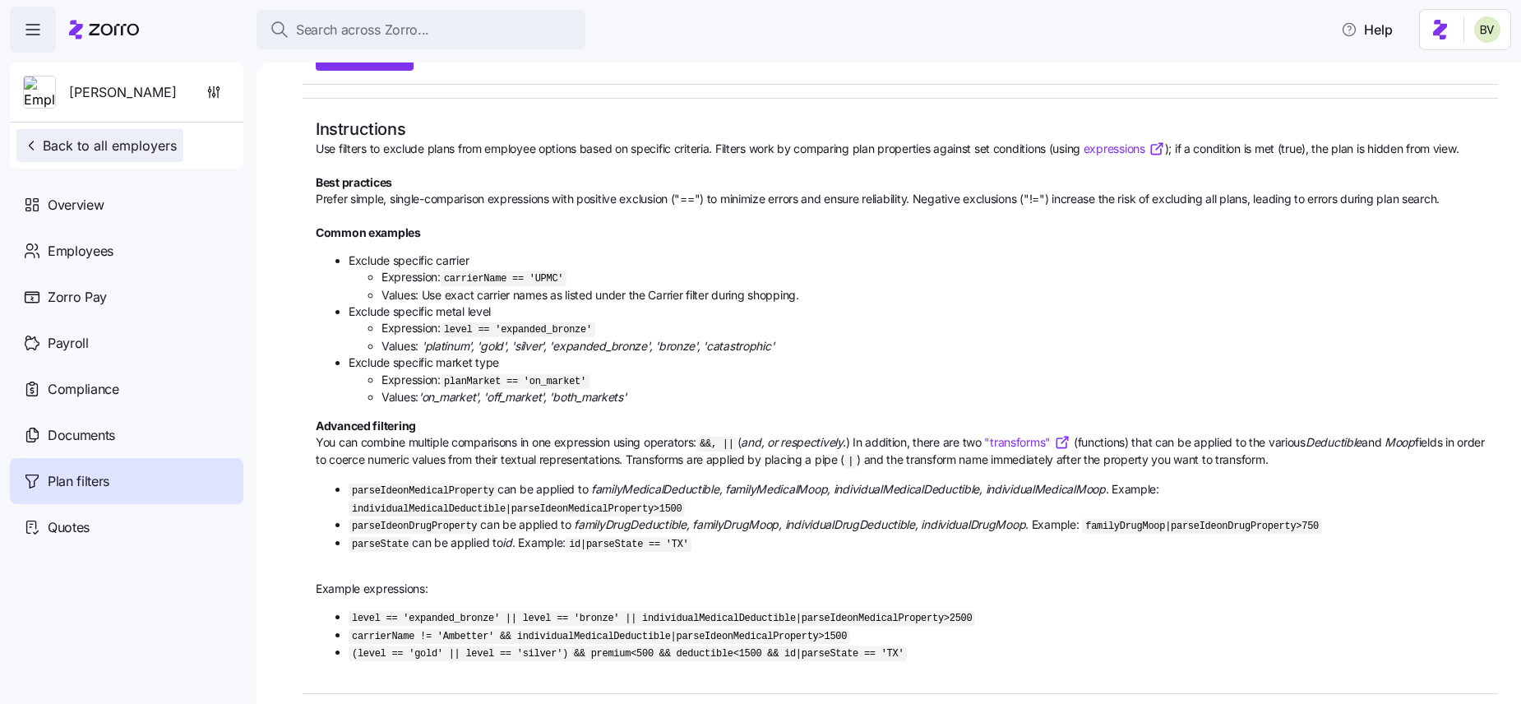
click at [110, 148] on span "Back to all employers" at bounding box center [100, 146] width 154 height 20
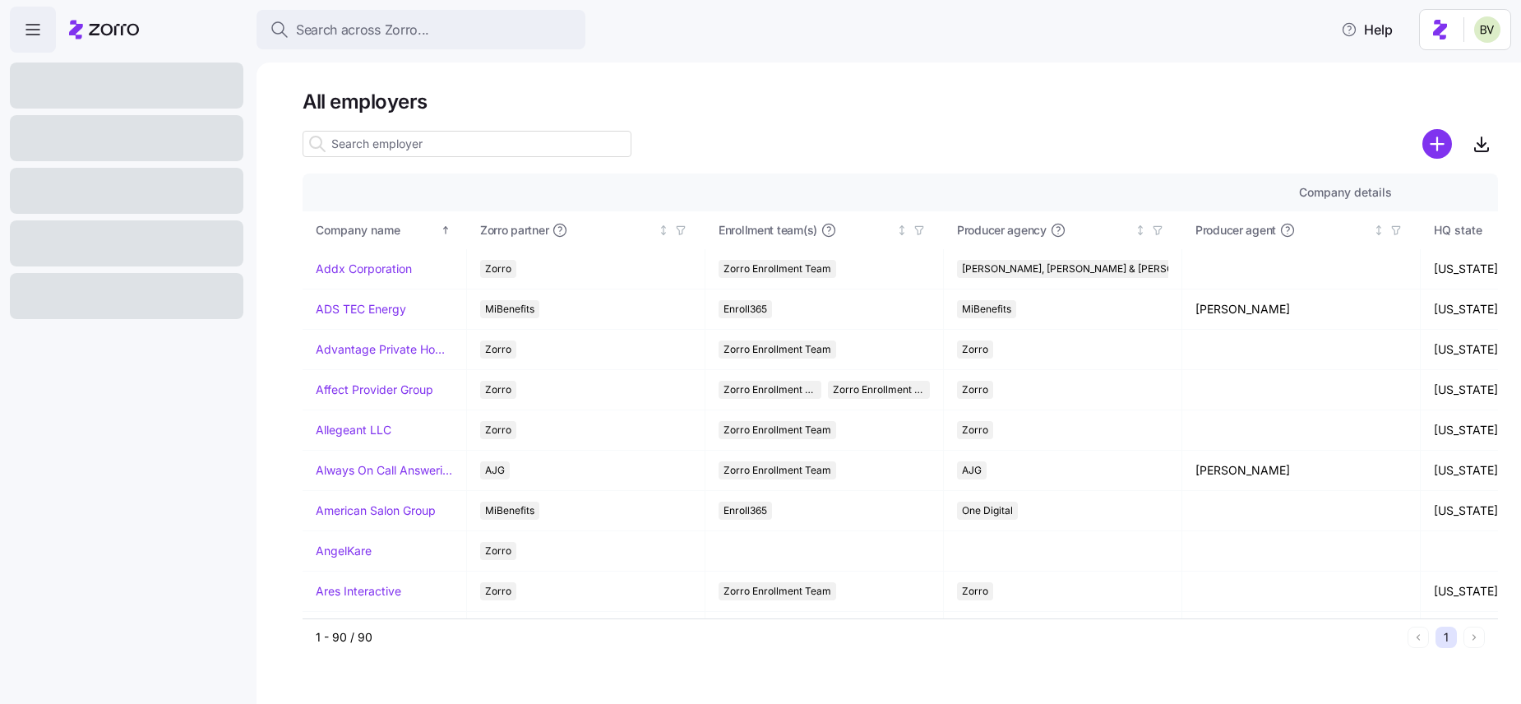
click at [371, 147] on input at bounding box center [467, 144] width 329 height 26
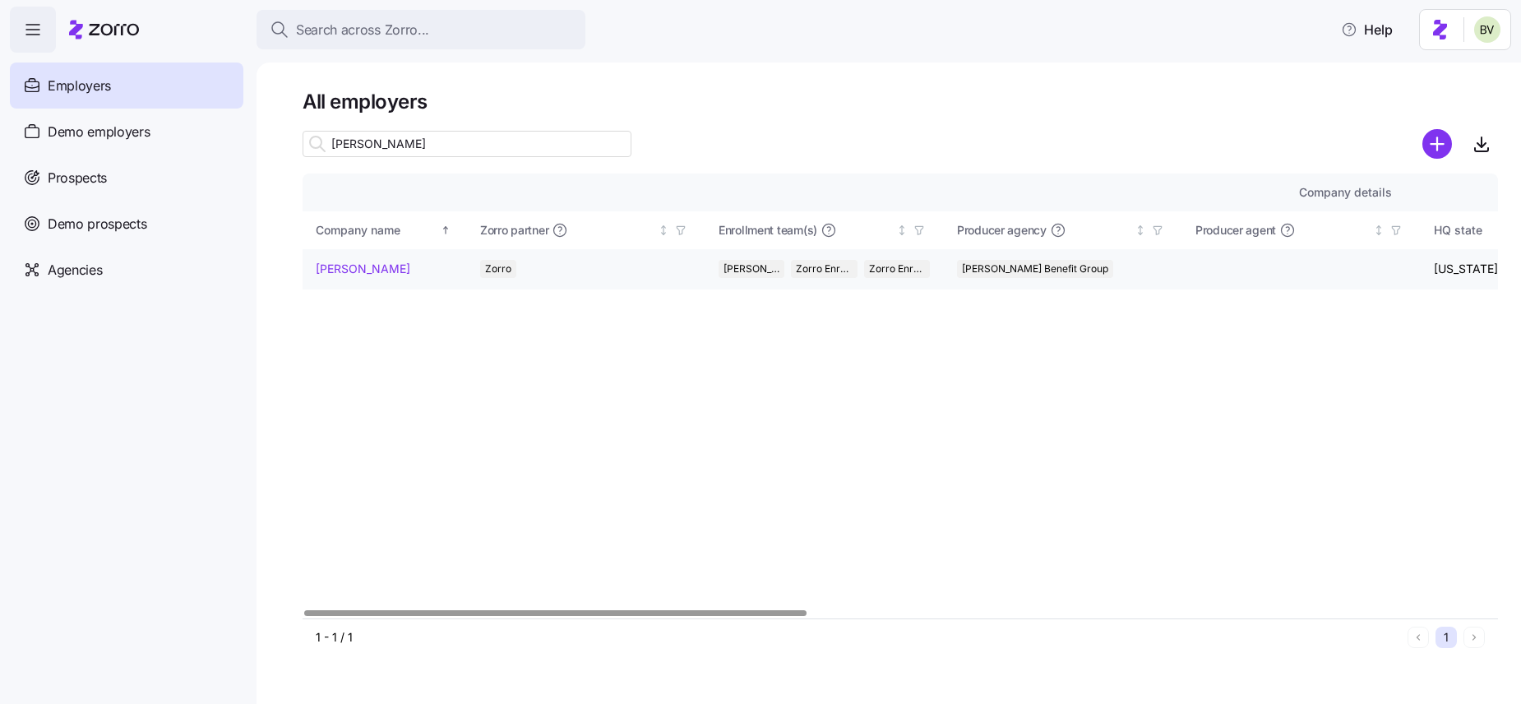
type input "[PERSON_NAME]"
click at [339, 267] on link "[PERSON_NAME]" at bounding box center [363, 269] width 95 height 16
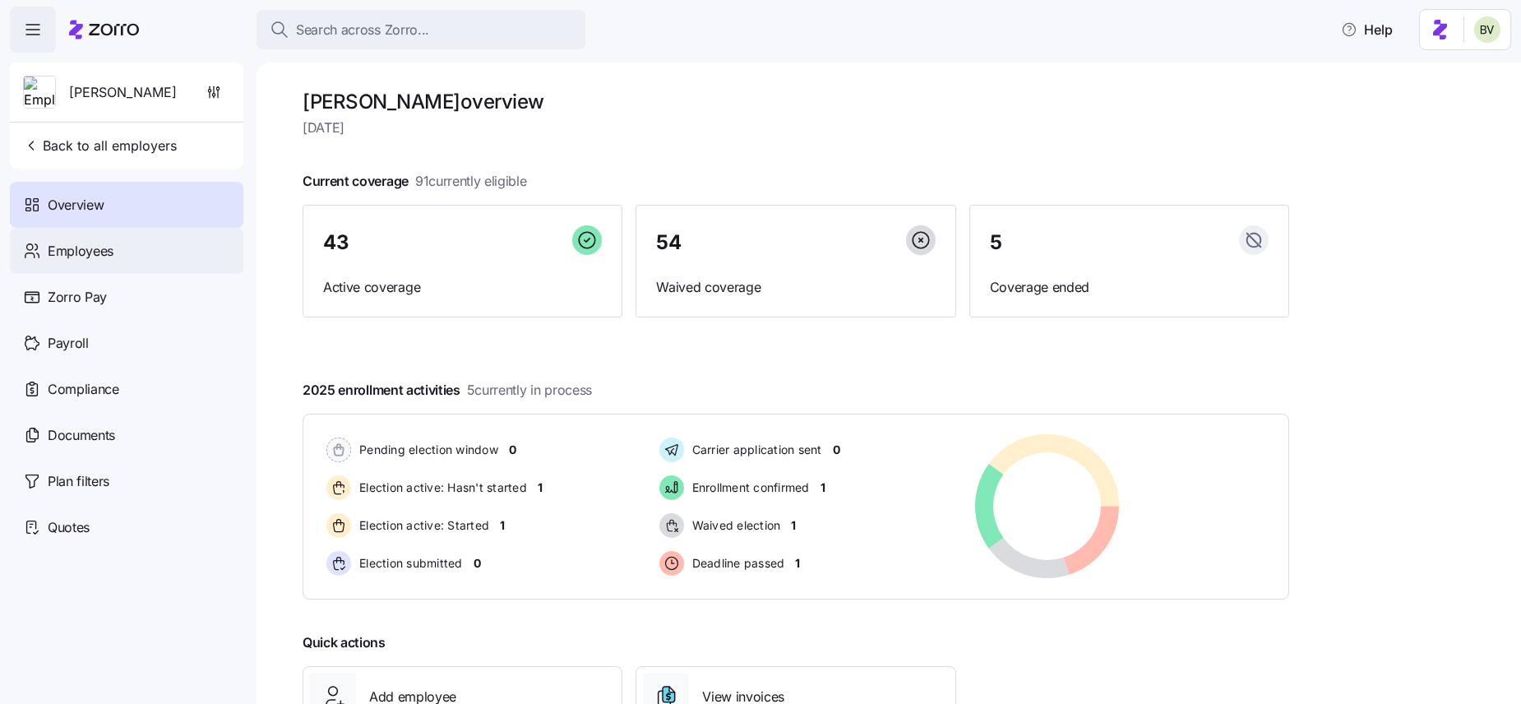
click at [106, 270] on div "Employees" at bounding box center [126, 251] width 233 height 46
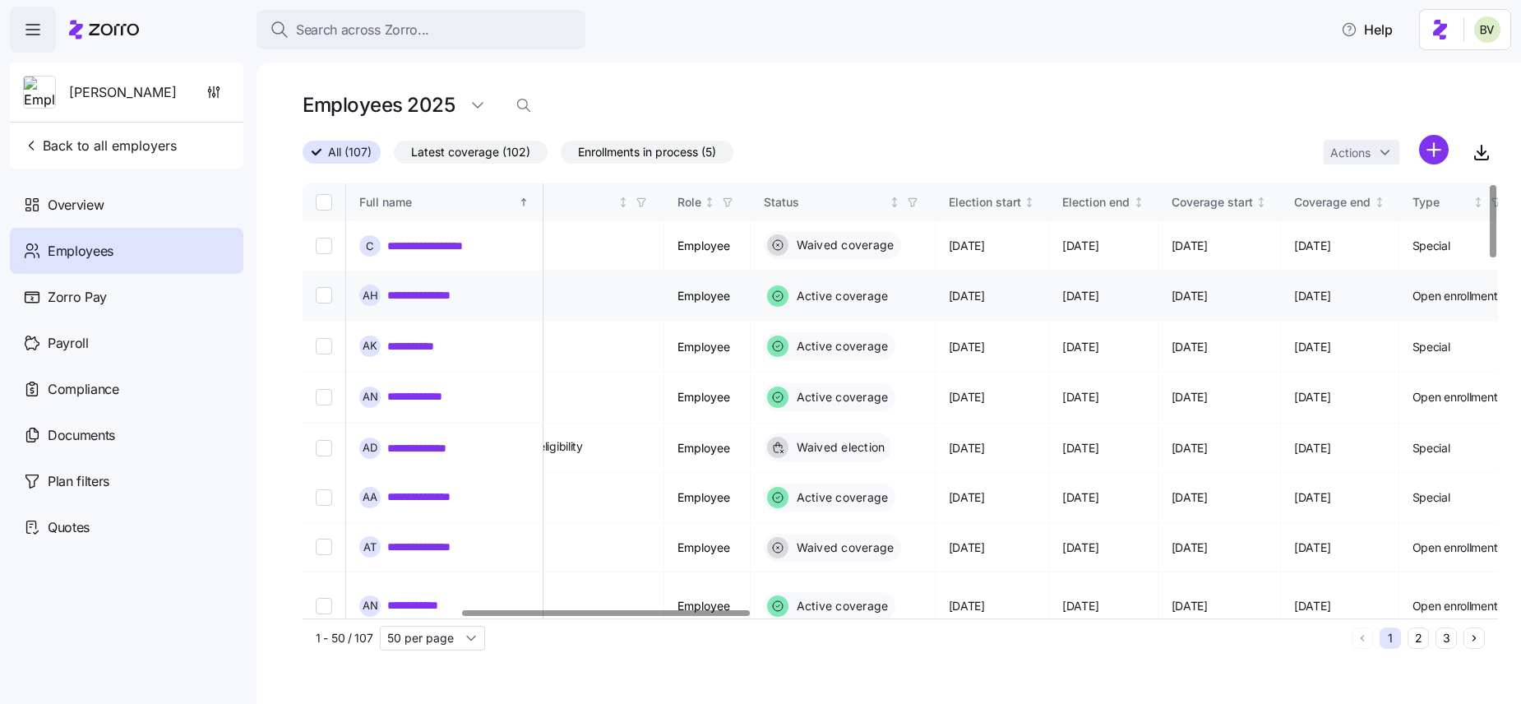
scroll to position [0, 691]
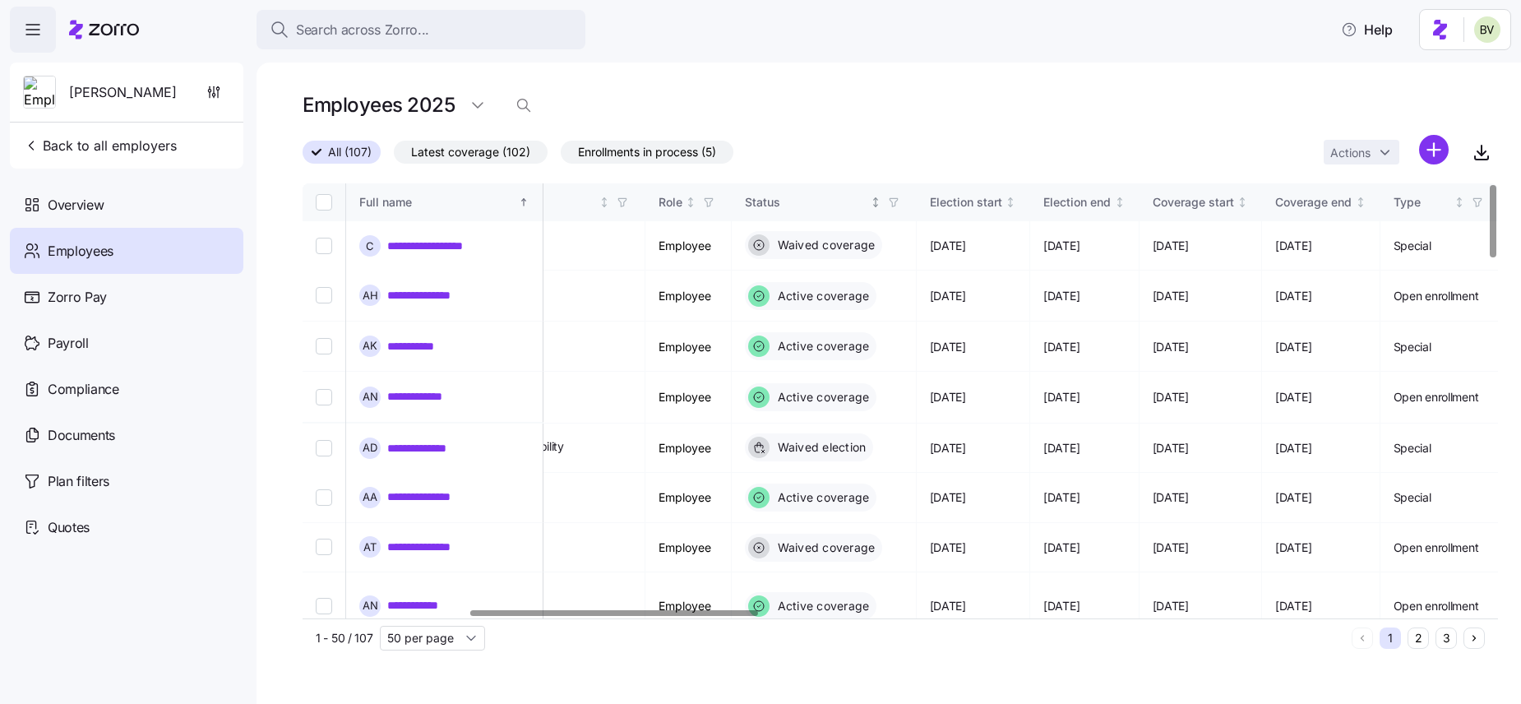
click at [903, 195] on span "button" at bounding box center [894, 202] width 18 height 18
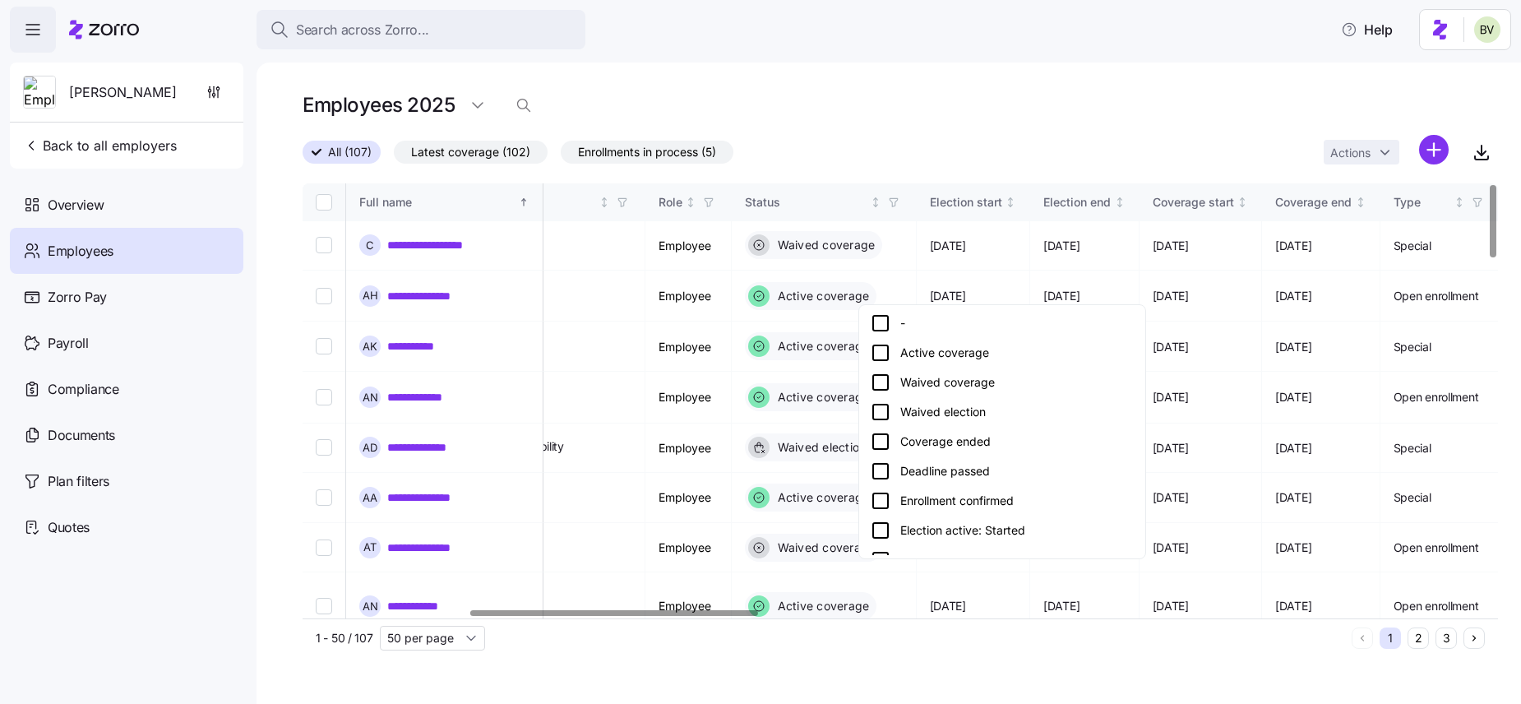
click at [880, 354] on icon at bounding box center [881, 353] width 20 height 20
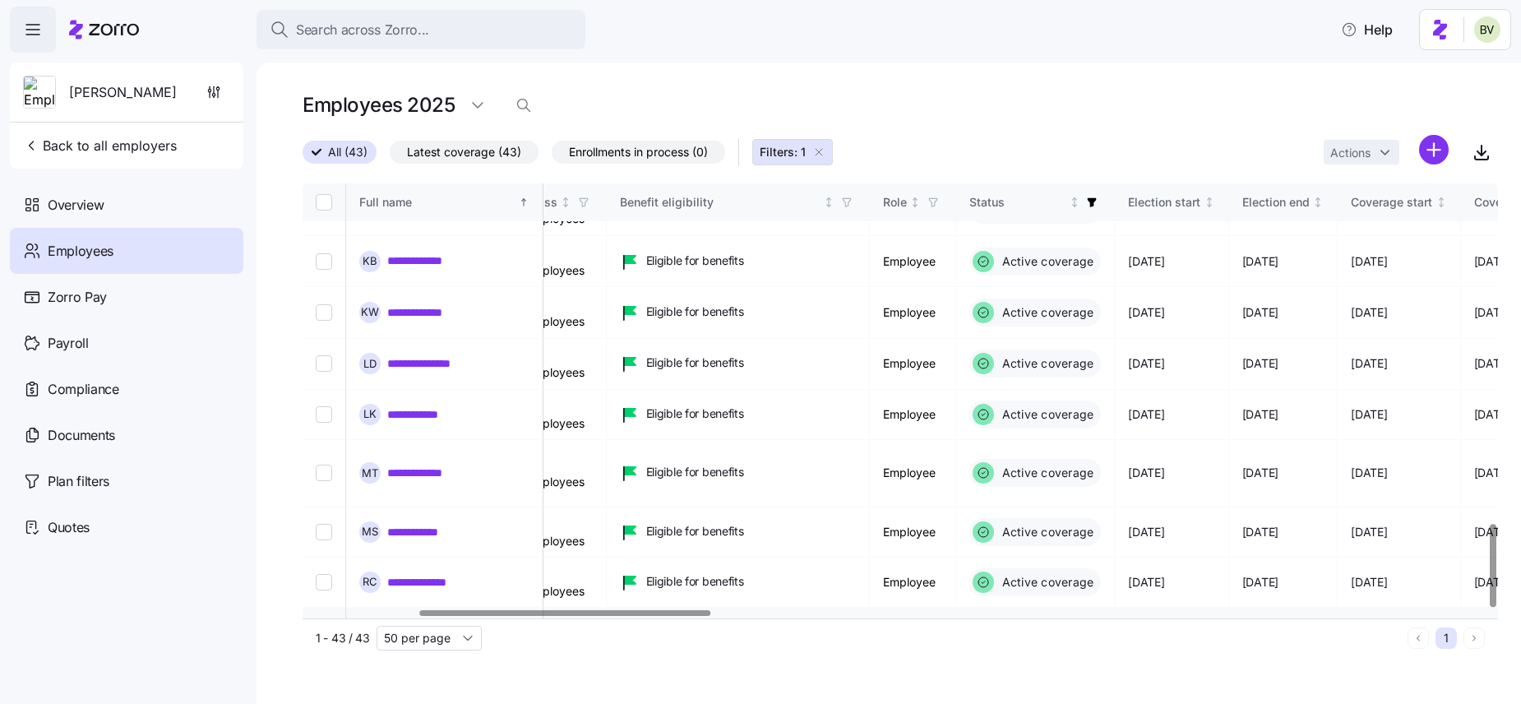
scroll to position [1778, 450]
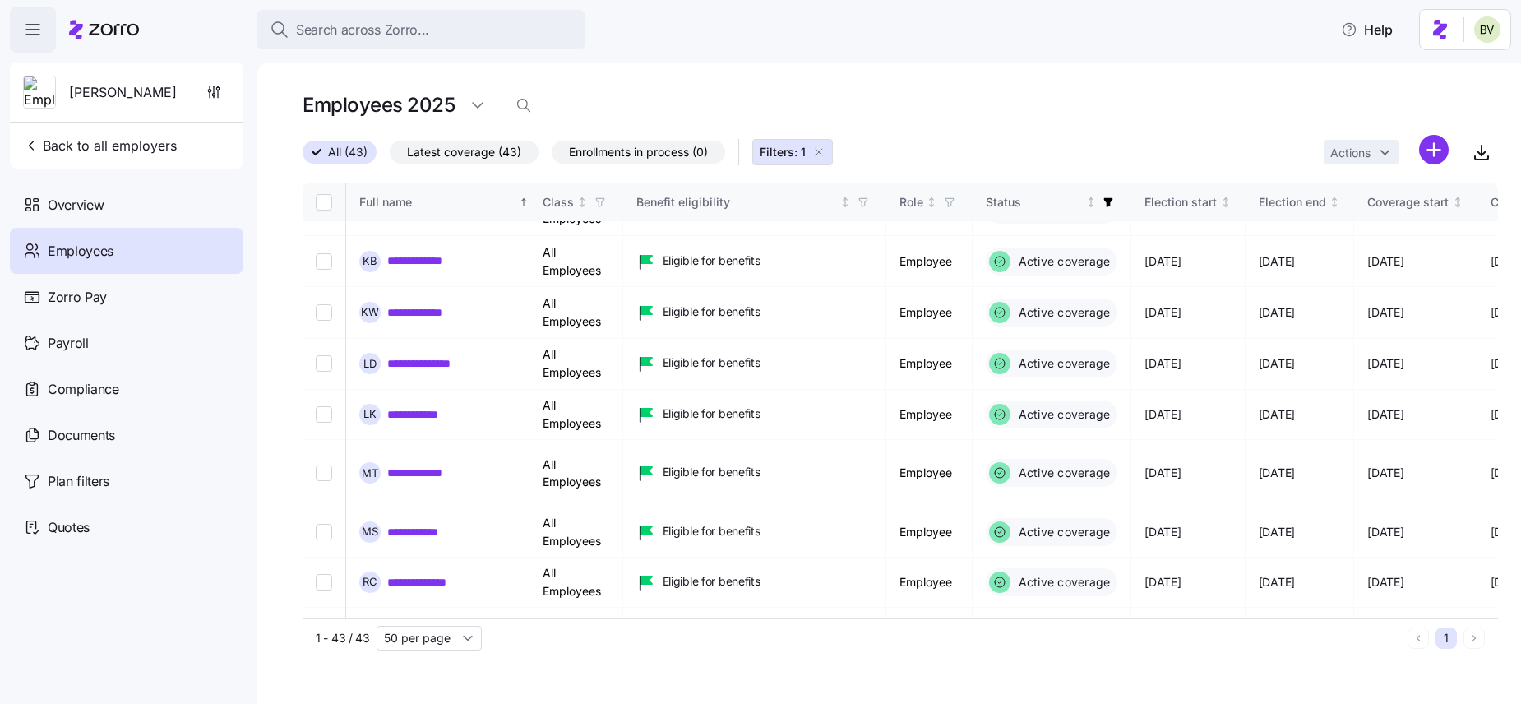
click at [821, 154] on icon "button" at bounding box center [818, 152] width 13 height 13
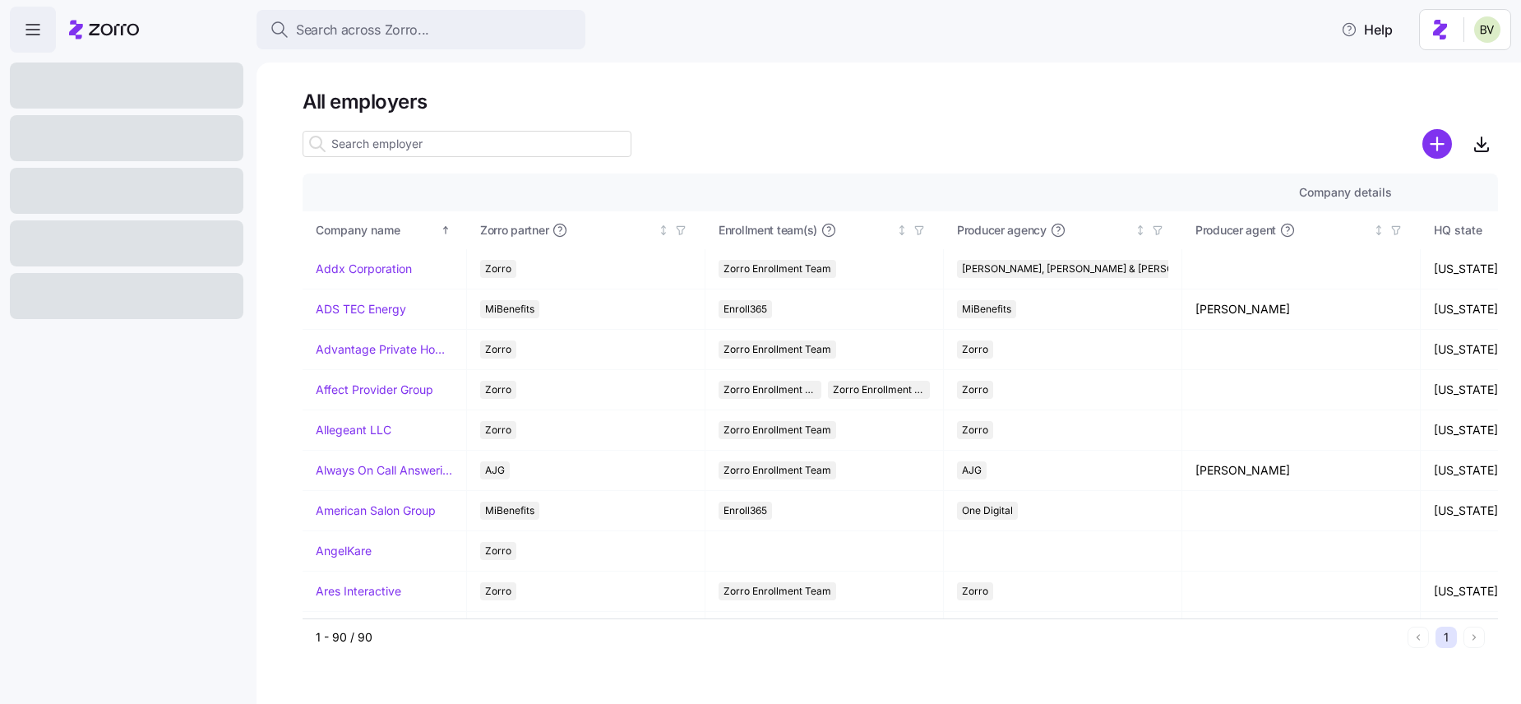
click at [377, 152] on input at bounding box center [467, 144] width 329 height 26
paste input "Dakota Schaeffer"
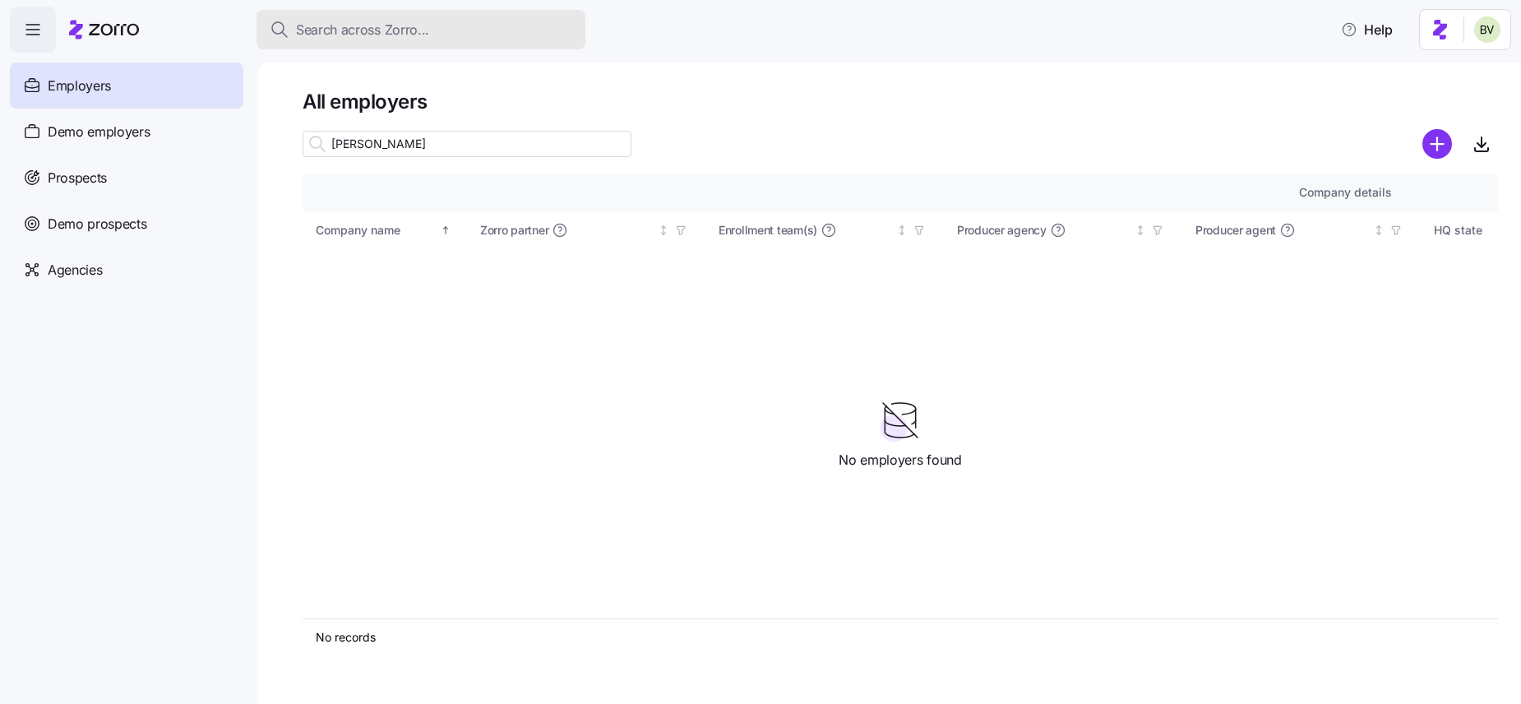
type input "Dakota Schaeffer"
click at [384, 34] on span "Search across Zorro..." at bounding box center [362, 30] width 133 height 21
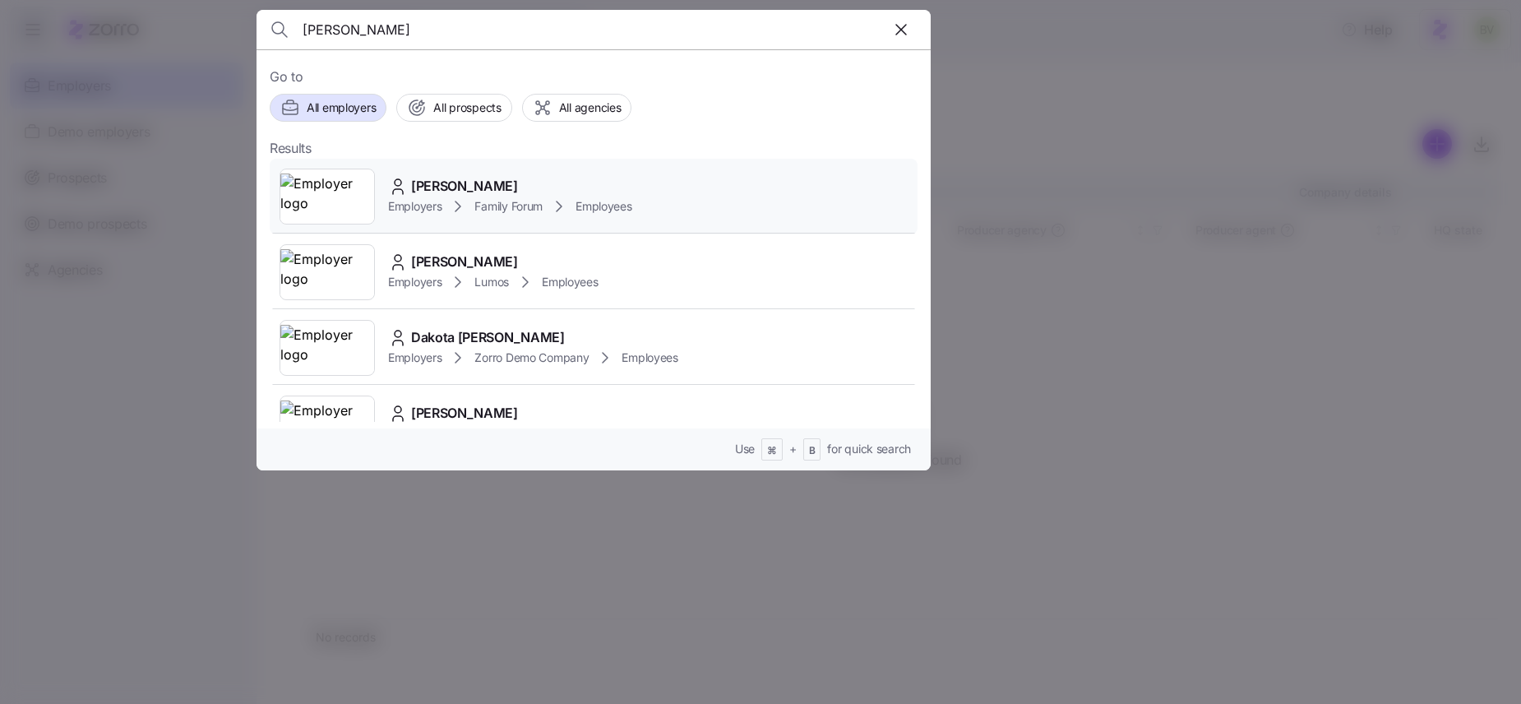
type input "Dakota Schaeffer"
click at [344, 183] on img at bounding box center [327, 196] width 94 height 46
